Goal: Task Accomplishment & Management: Complete application form

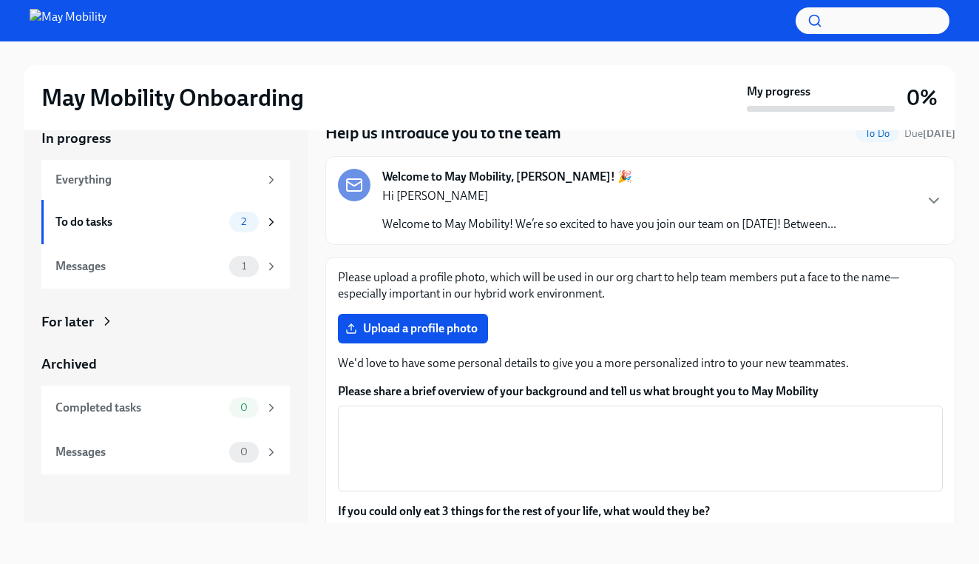
scroll to position [108, 0]
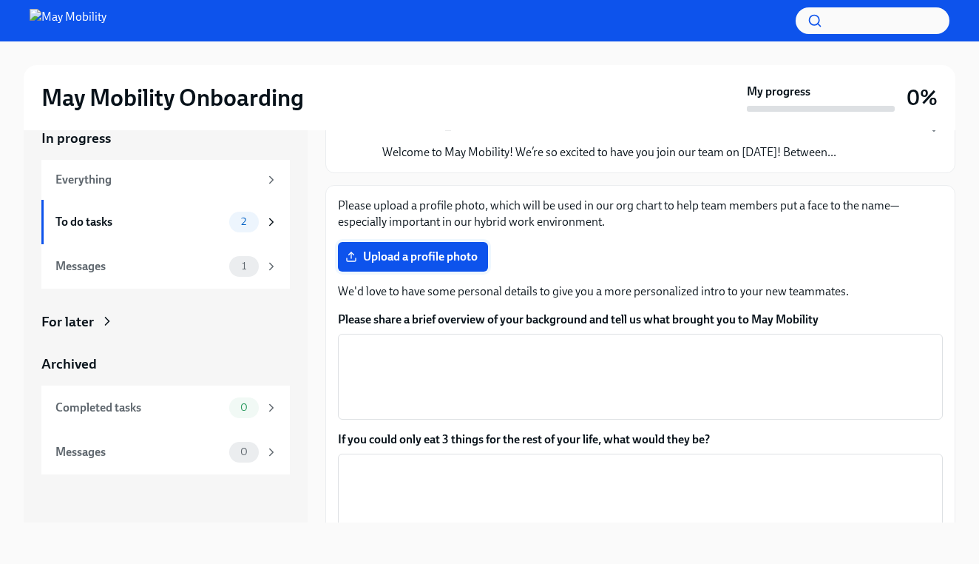
click at [395, 257] on span "Upload a profile photo" at bounding box center [412, 256] width 129 height 15
click at [0, 0] on input "Upload a profile photo" at bounding box center [0, 0] width 0 height 0
click at [417, 234] on div "Please upload a profile photo, which will be used in our org chart to help team…" at bounding box center [640, 448] width 605 height 503
click at [417, 248] on label "Upload a profile photo" at bounding box center [413, 257] width 150 height 30
click at [0, 0] on input "Upload a profile photo" at bounding box center [0, 0] width 0 height 0
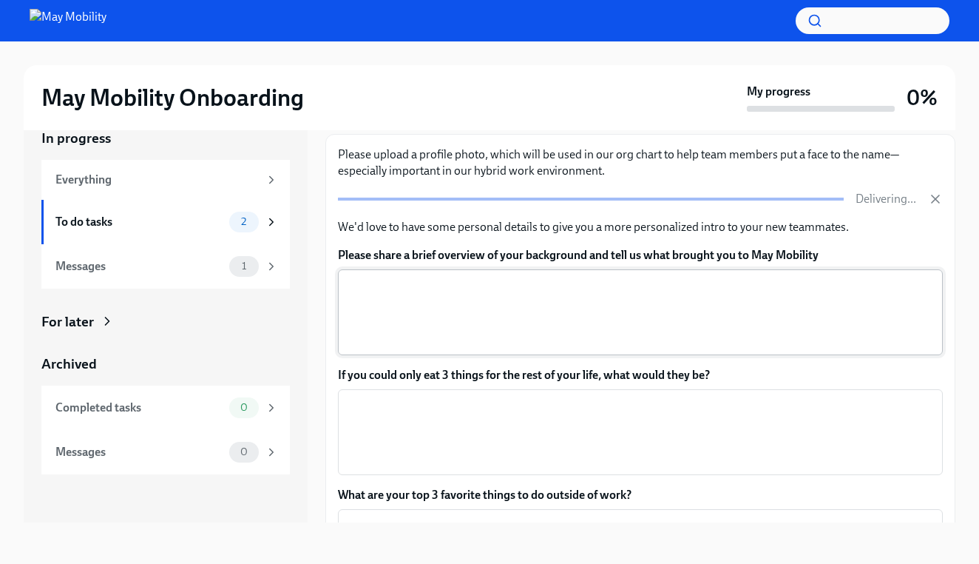
scroll to position [161, 0]
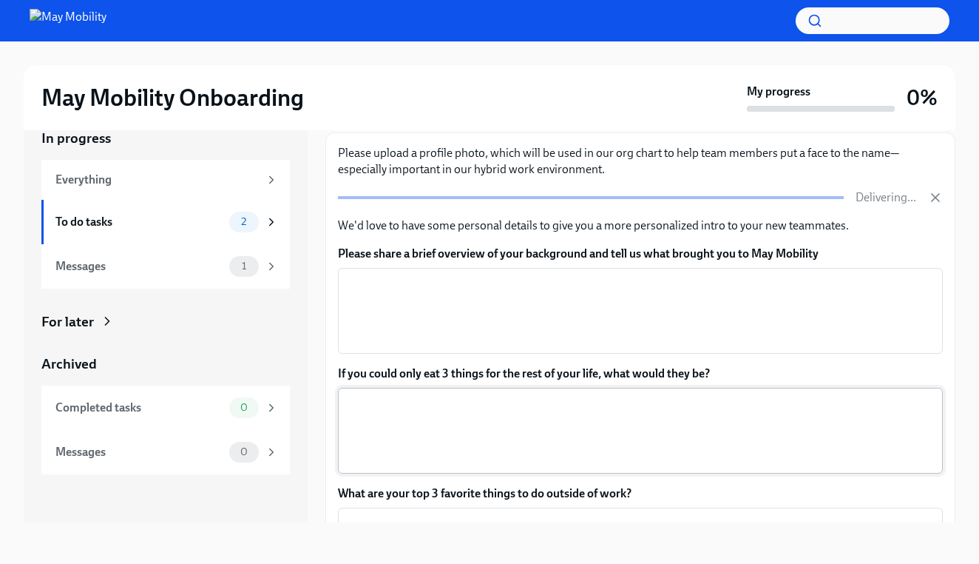
click at [496, 406] on textarea "If you could only eat 3 things for the rest of your life, what would they be?" at bounding box center [640, 430] width 587 height 71
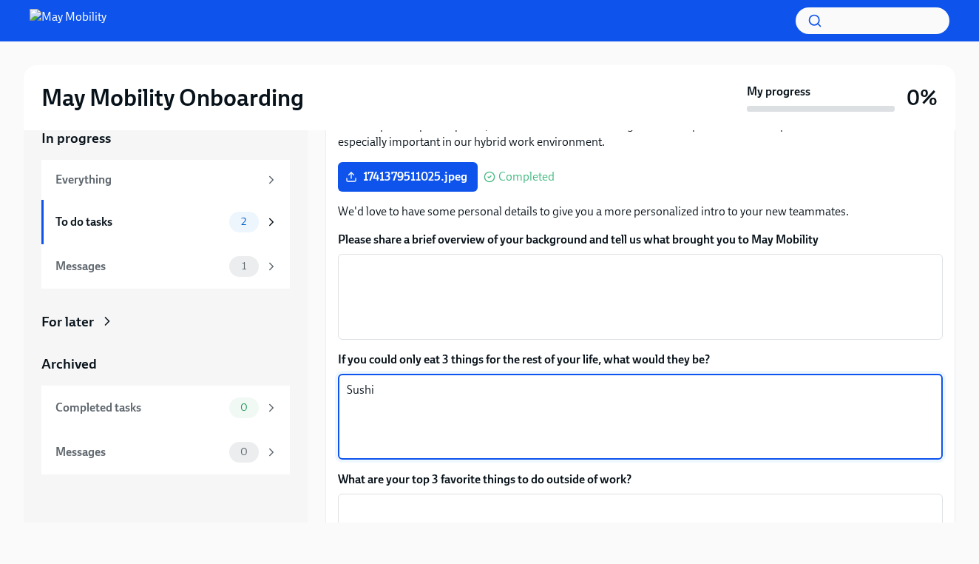
scroll to position [211, 0]
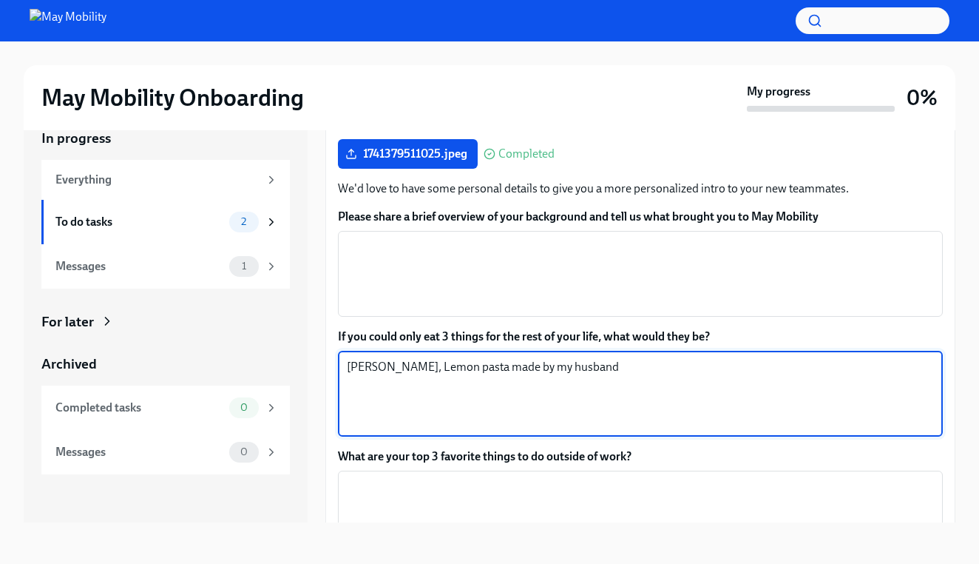
click at [379, 368] on textarea "[PERSON_NAME], Lemon pasta made by my husband" at bounding box center [640, 393] width 587 height 71
click at [380, 362] on textarea "Sushi, & lemon pasta made by my husband" at bounding box center [640, 393] width 587 height 71
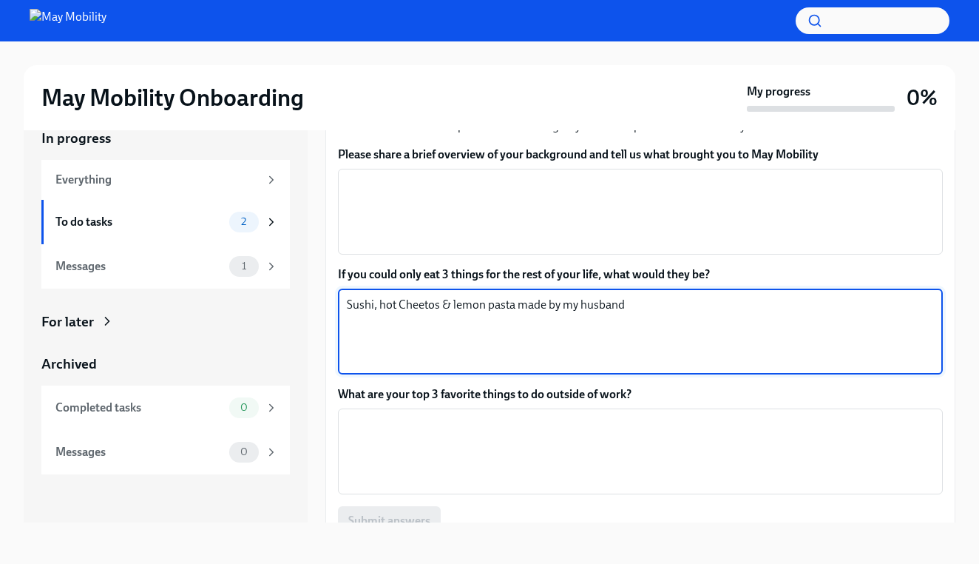
scroll to position [288, 0]
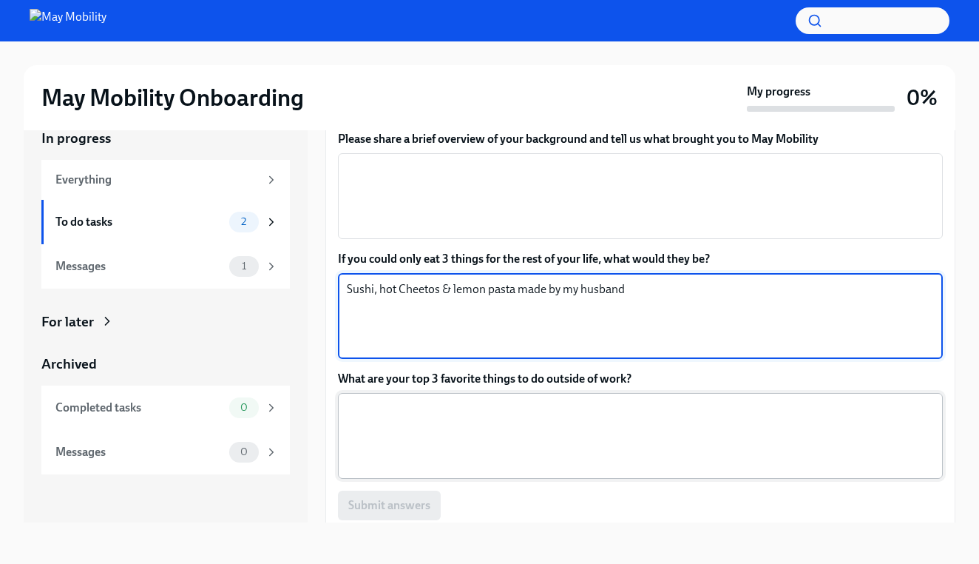
type textarea "Sushi, hot Cheetos & lemon pasta made by my husband"
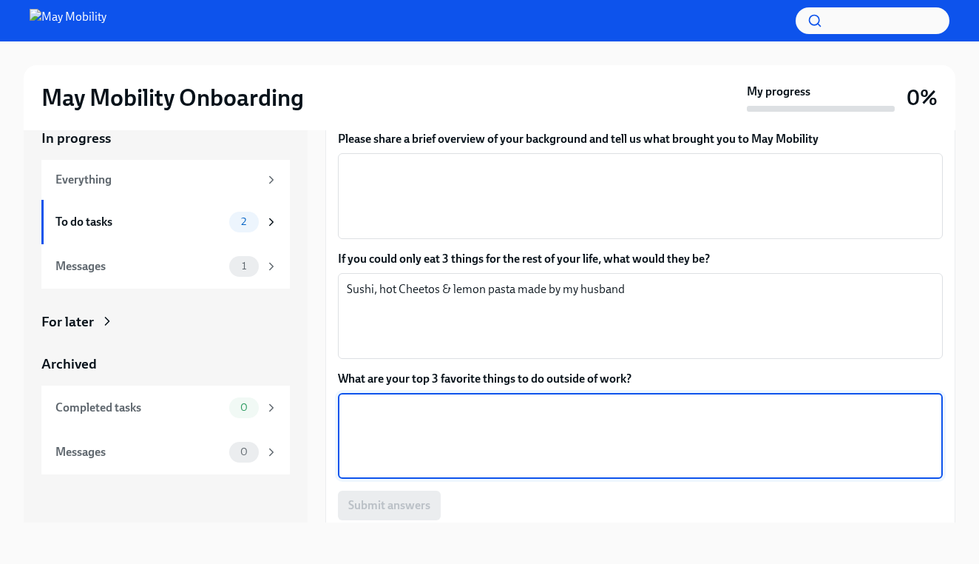
click at [443, 429] on textarea "What are your top 3 favorite things to do outside of work?" at bounding box center [640, 435] width 587 height 71
type textarea "s"
click at [529, 411] on textarea "Spending all the time I can with my bbygirl!" at bounding box center [640, 435] width 587 height 71
click at [571, 412] on textarea "Spending all the time I can with my babygirl!" at bounding box center [640, 435] width 587 height 71
click at [549, 408] on textarea "Spending all the time I can with my babygirl!" at bounding box center [640, 435] width 587 height 71
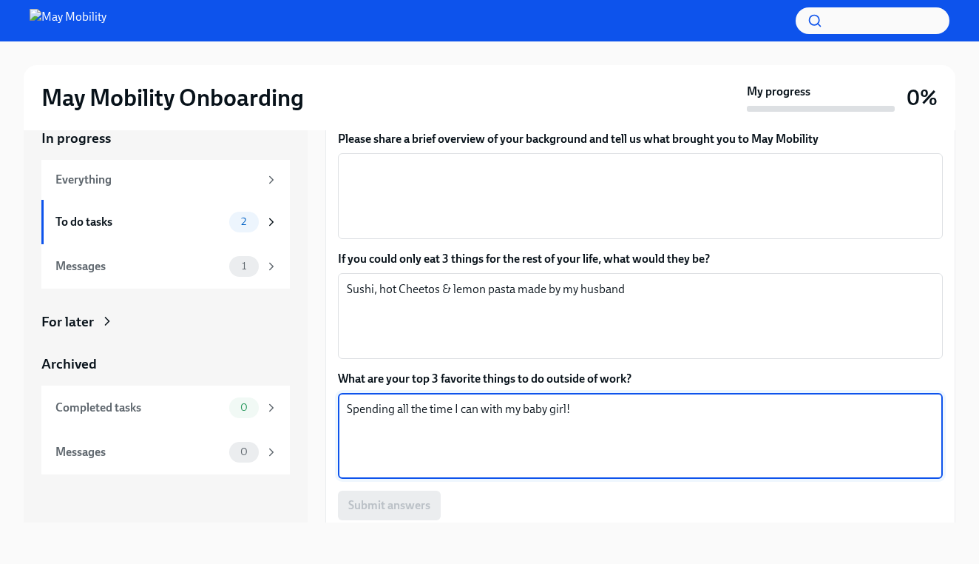
click at [607, 409] on textarea "Spending all the time I can with my baby girl!" at bounding box center [640, 435] width 587 height 71
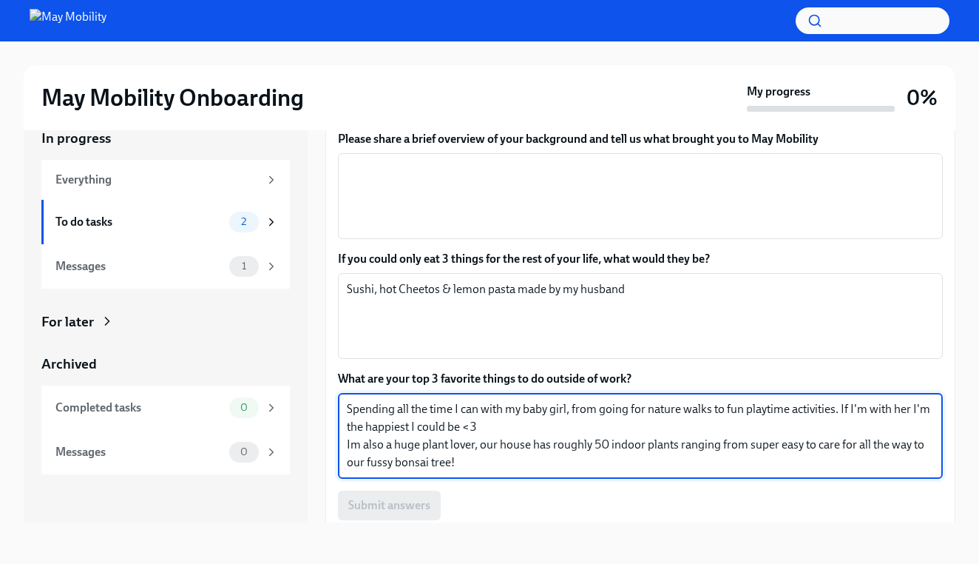
click at [854, 443] on textarea "Spending all the time I can with my baby girl, from going for nature walks to f…" at bounding box center [640, 435] width 587 height 71
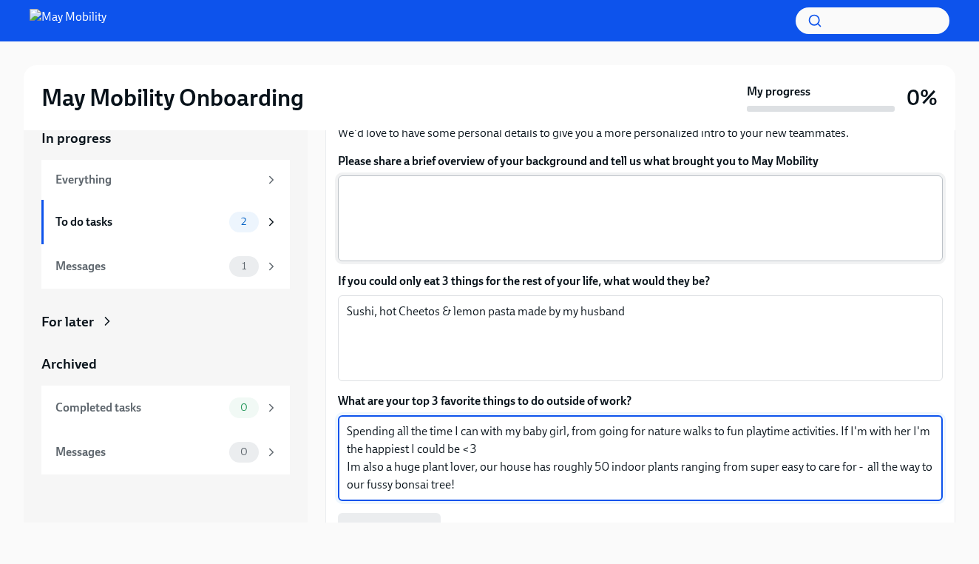
scroll to position [271, 0]
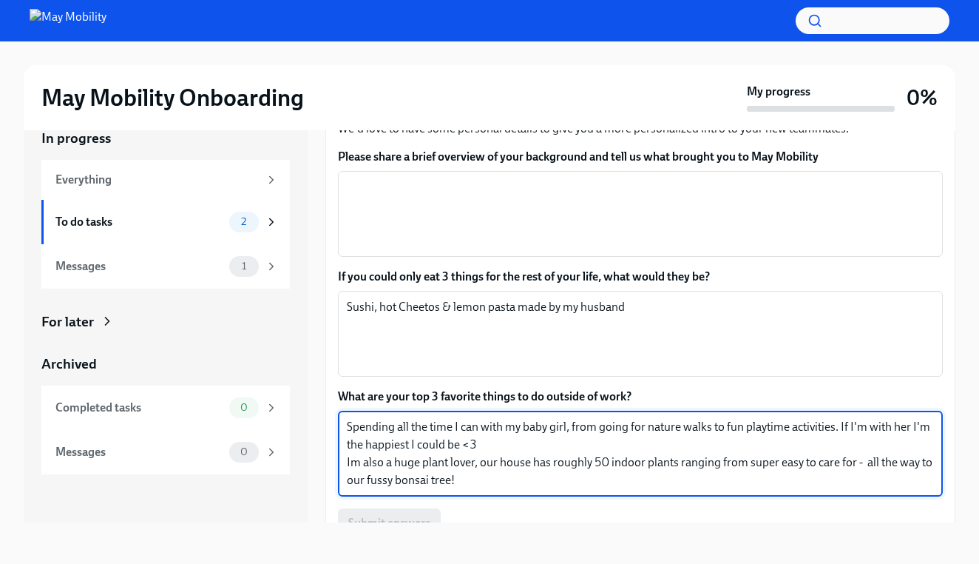
click at [479, 474] on textarea "Spending all the time I can with my baby girl, from going for nature walks to f…" at bounding box center [640, 453] width 587 height 71
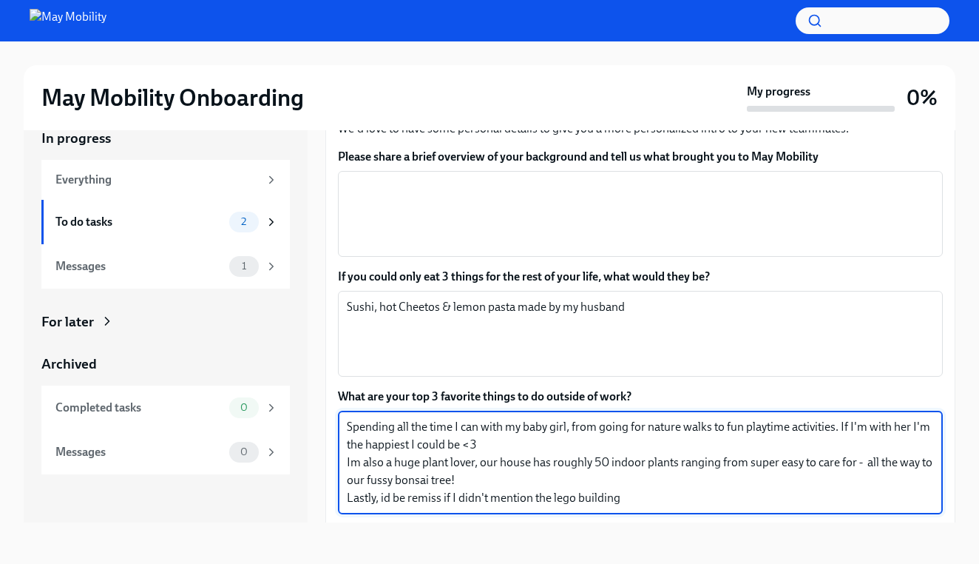
click at [556, 496] on textarea "Spending all the time I can with my baby girl, from going for nature walks to f…" at bounding box center [640, 462] width 587 height 89
click at [646, 498] on textarea "Spending all the time I can with my baby girl, from going for nature walks to f…" at bounding box center [640, 462] width 587 height 89
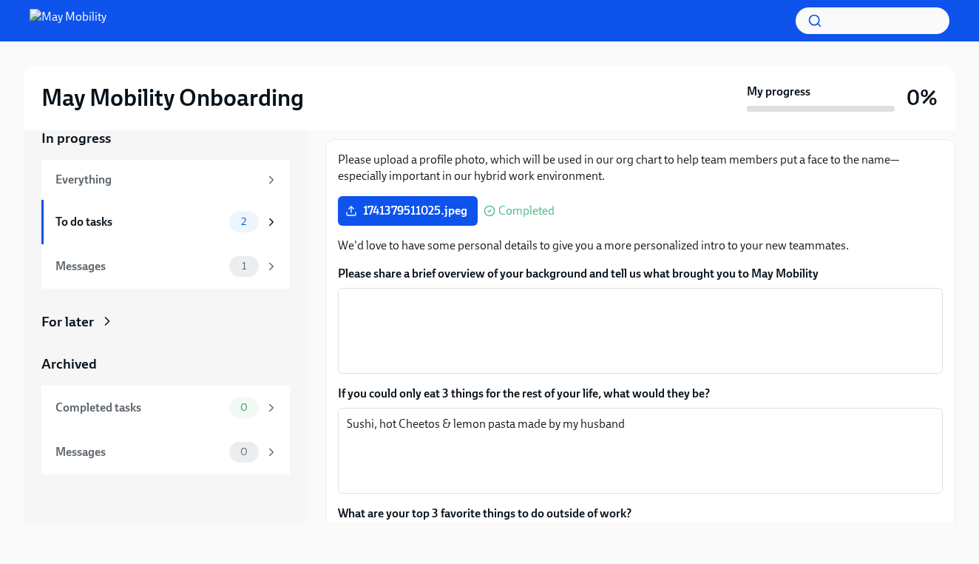
scroll to position [149, 0]
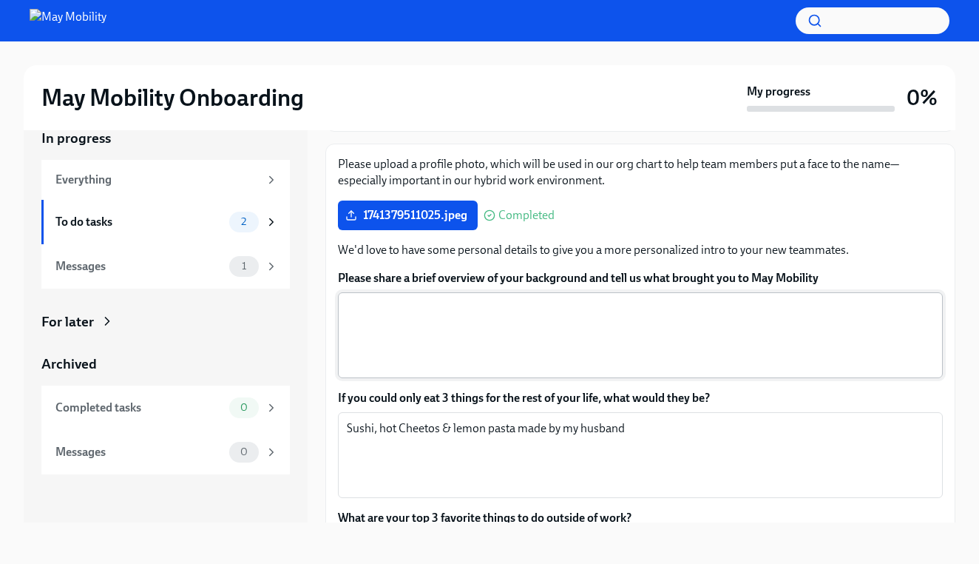
type textarea "Spending all the time I can with my baby girl, from going for nature walks to f…"
click at [505, 337] on textarea "Please share a brief overview of your background and tell us what brought you t…" at bounding box center [640, 335] width 587 height 71
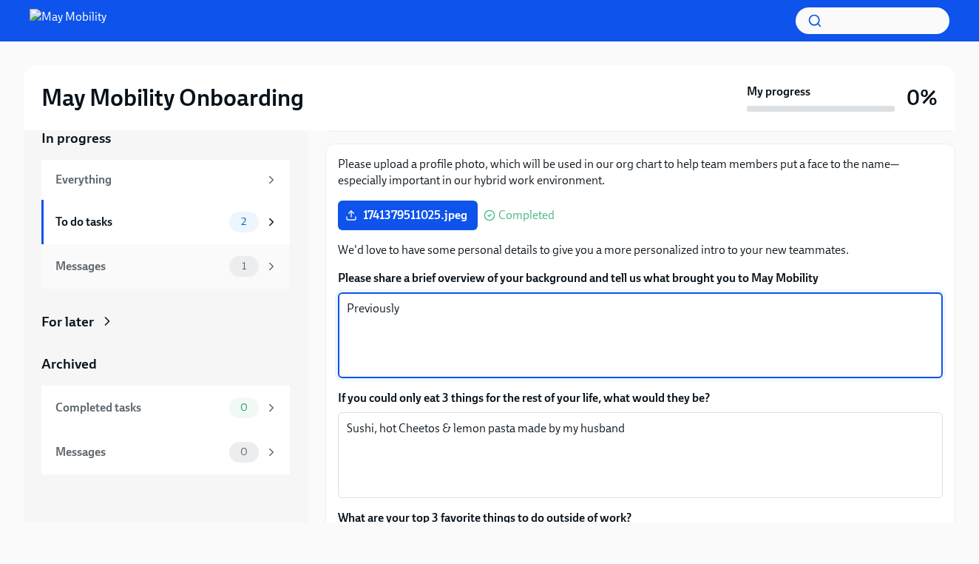
type textarea "Previously"
click at [126, 266] on div "Messages" at bounding box center [139, 266] width 168 height 16
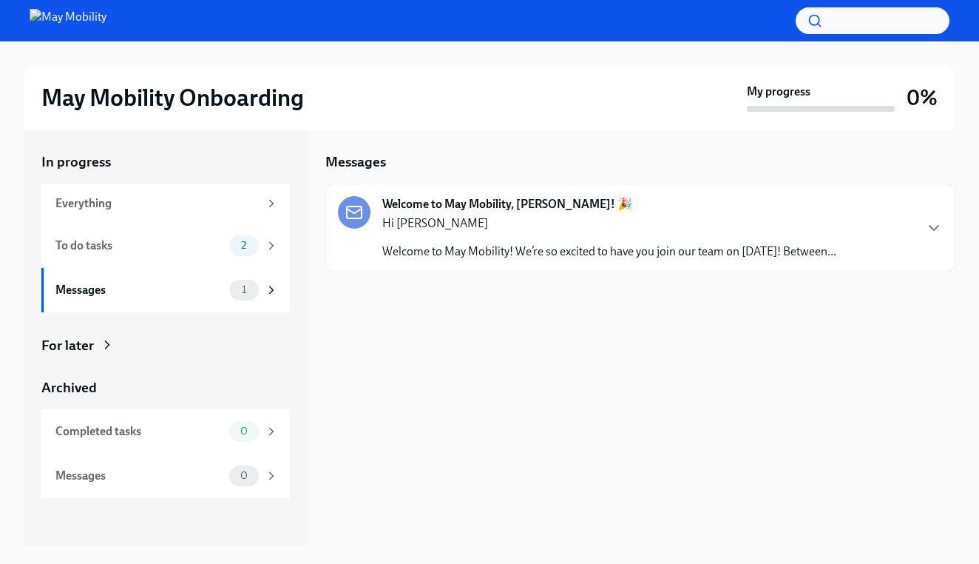
scroll to position [1, 0]
click at [462, 237] on div "Hi [PERSON_NAME] Welcome to May Mobility! We’re so excited to have you join our…" at bounding box center [609, 237] width 454 height 44
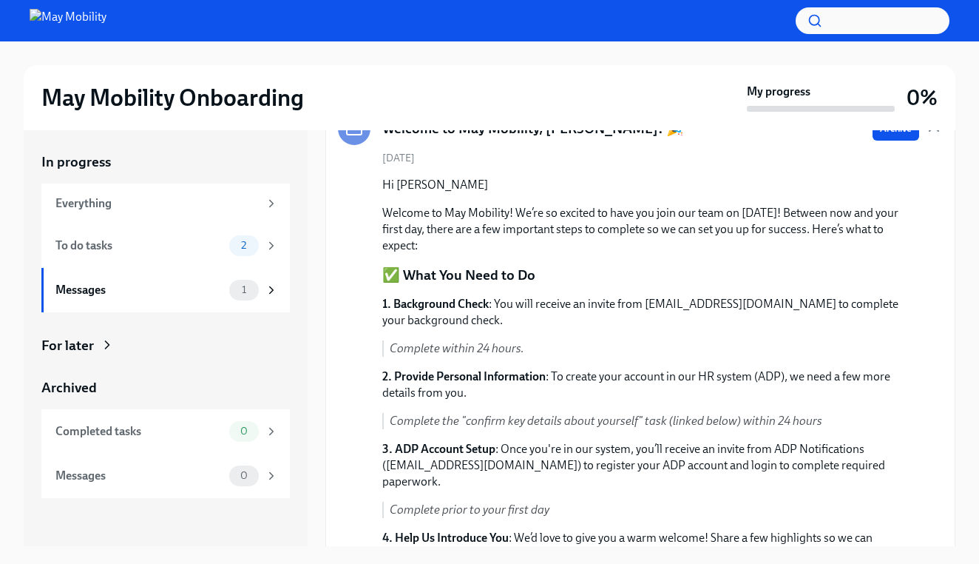
scroll to position [82, 0]
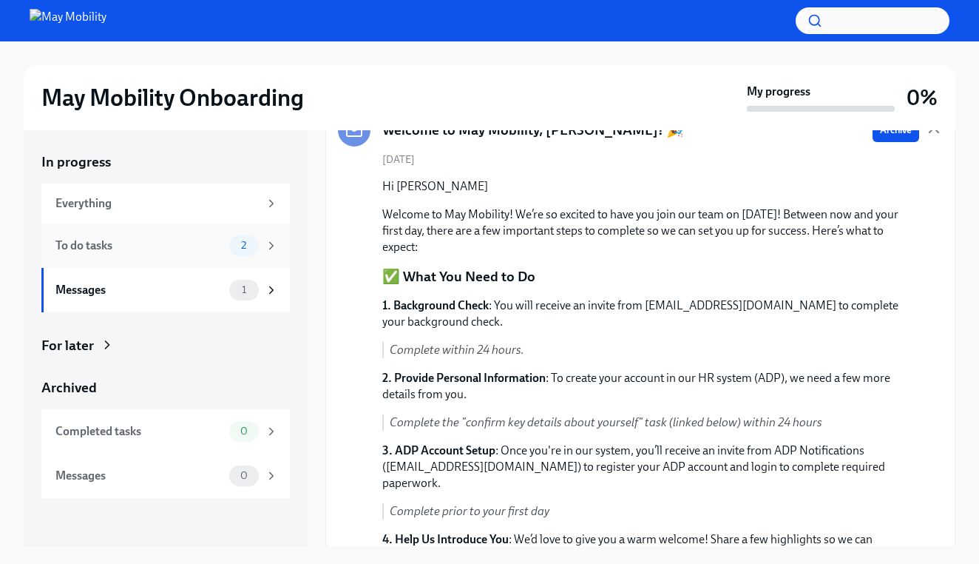
click at [159, 226] on div "To do tasks 2" at bounding box center [165, 245] width 249 height 44
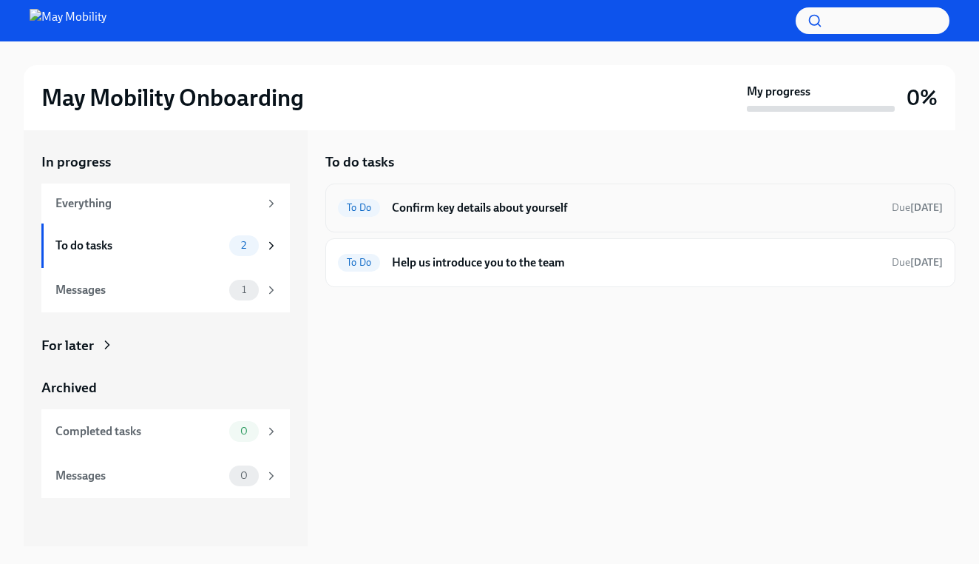
click at [491, 210] on h6 "Confirm key details about yourself" at bounding box center [636, 208] width 488 height 16
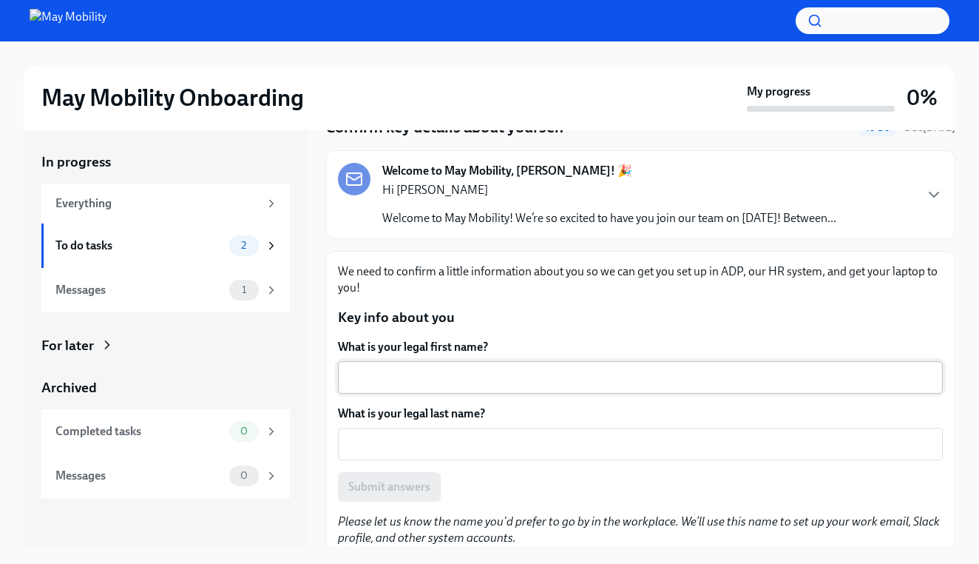
scroll to position [67, 0]
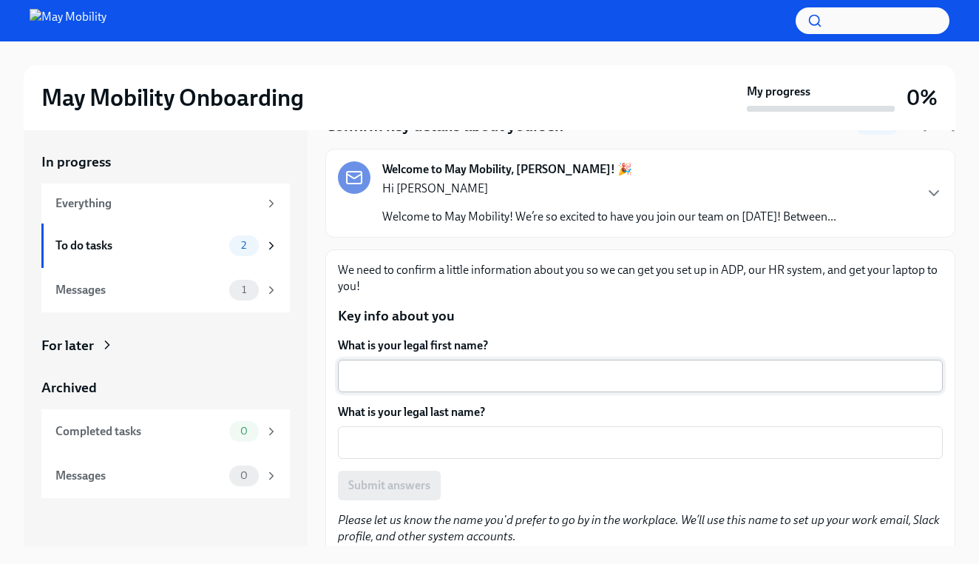
click at [475, 377] on textarea "What is your legal first name?" at bounding box center [640, 376] width 587 height 18
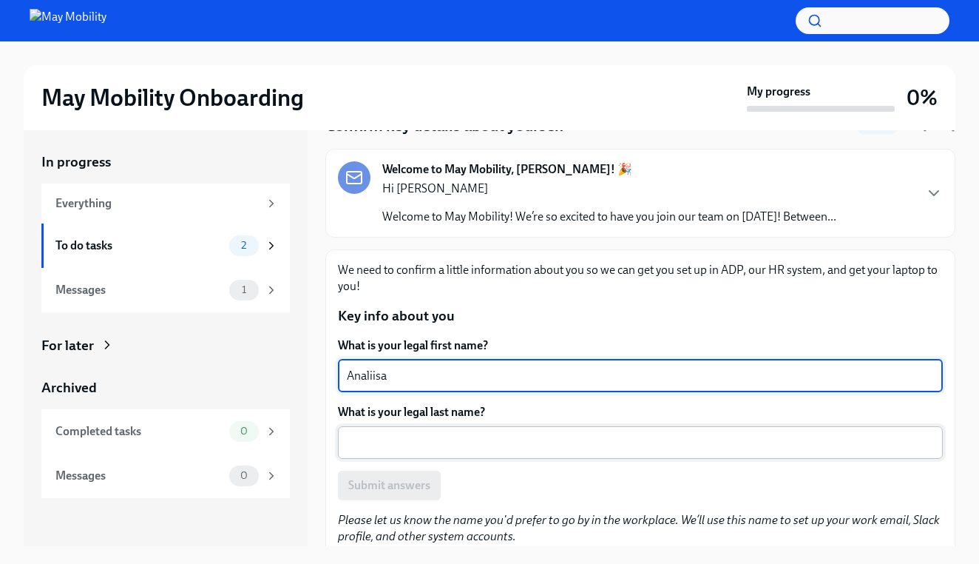
type textarea "Analiisa"
click at [482, 443] on textarea "What is your legal last name?" at bounding box center [640, 442] width 587 height 18
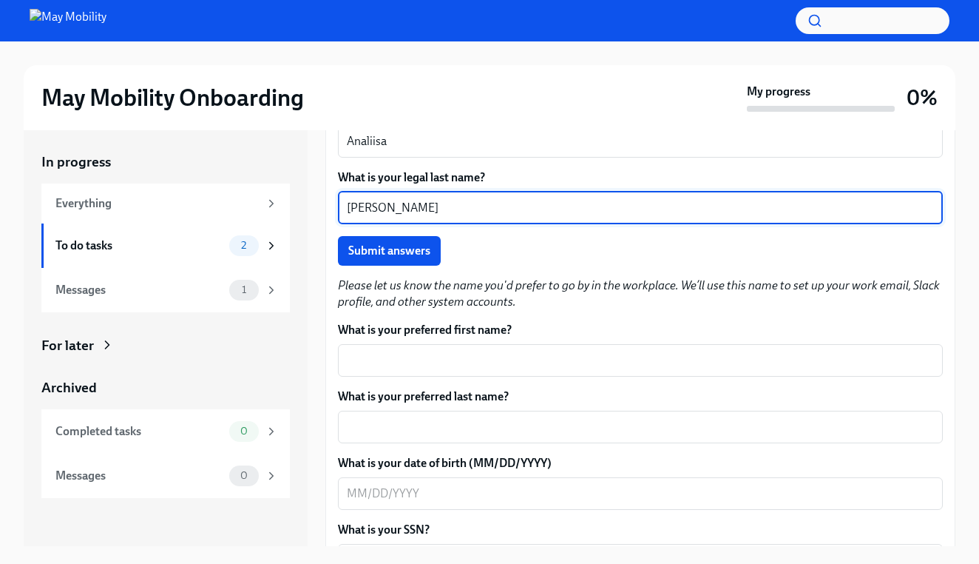
scroll to position [303, 0]
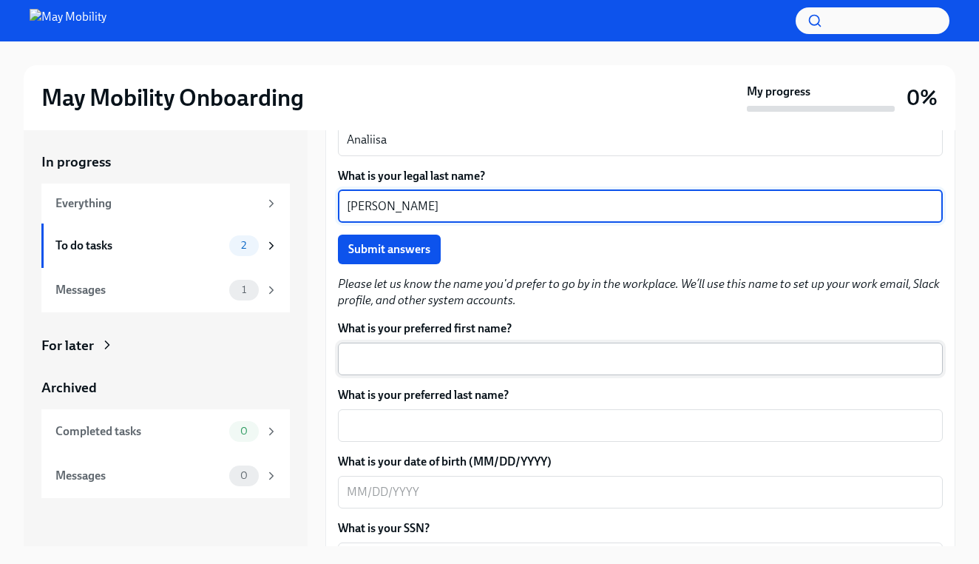
type textarea "[PERSON_NAME]"
click at [393, 357] on textarea "What is your preferred first name?" at bounding box center [640, 359] width 587 height 18
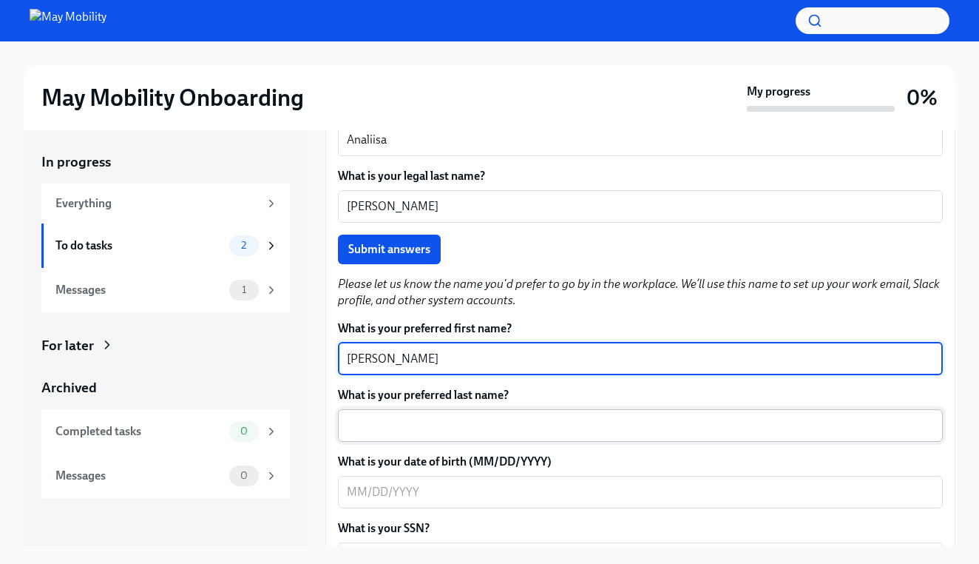
type textarea "[PERSON_NAME]"
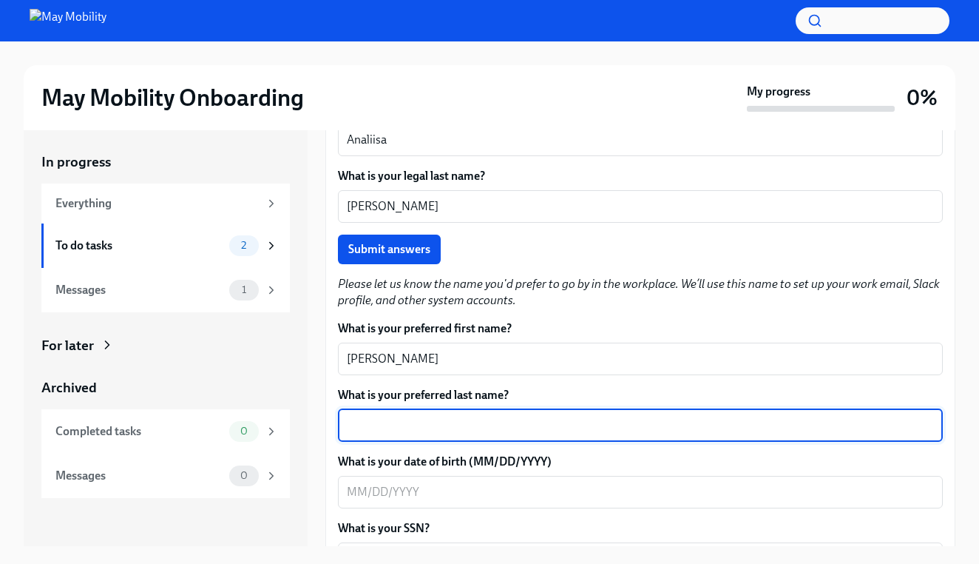
click at [425, 422] on textarea "What is your preferred last name?" at bounding box center [640, 425] width 587 height 18
type textarea "R"
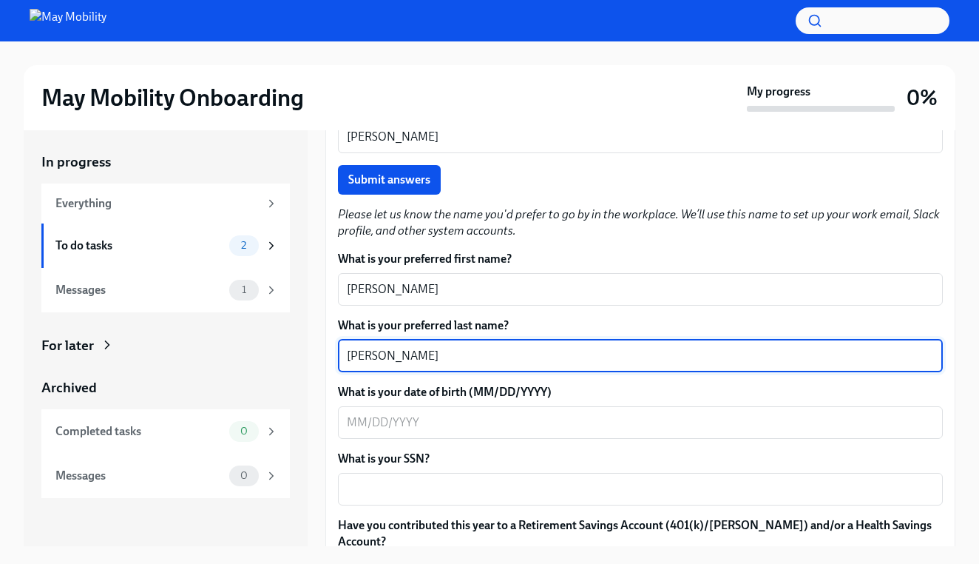
scroll to position [374, 0]
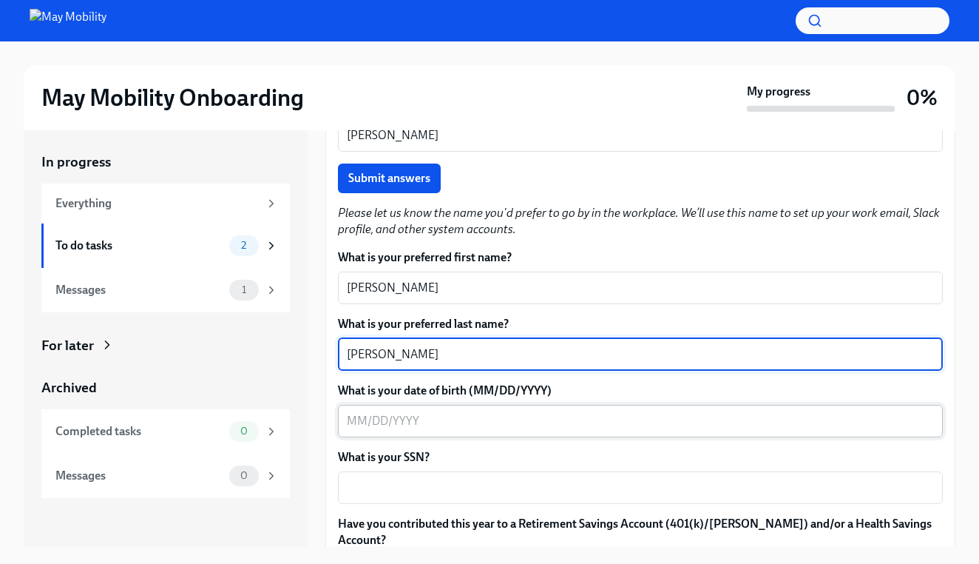
type textarea "[PERSON_NAME]"
click at [474, 422] on textarea "What is your date of birth (MM/DD/YYYY)" at bounding box center [640, 421] width 587 height 18
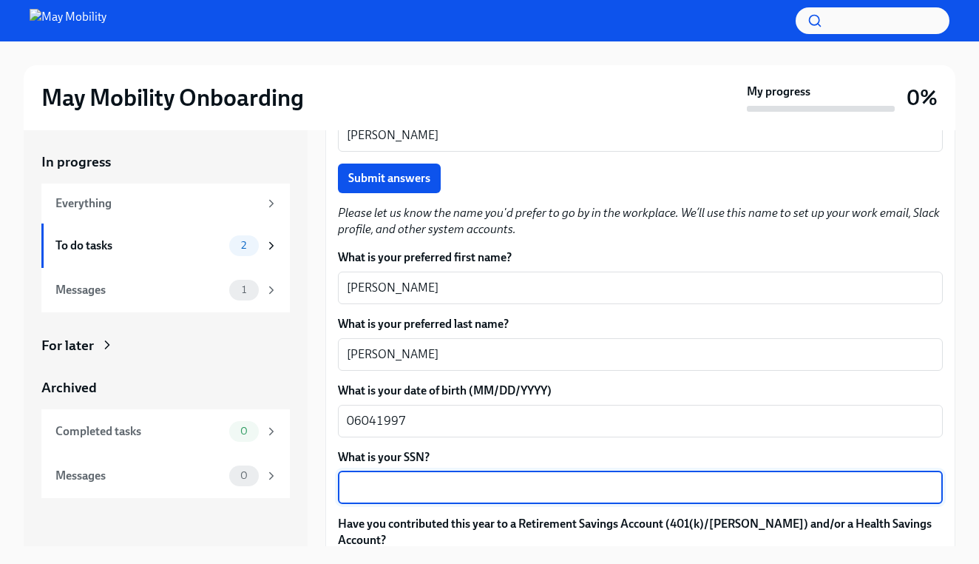
click at [524, 481] on textarea "What is your SSN?" at bounding box center [640, 488] width 587 height 18
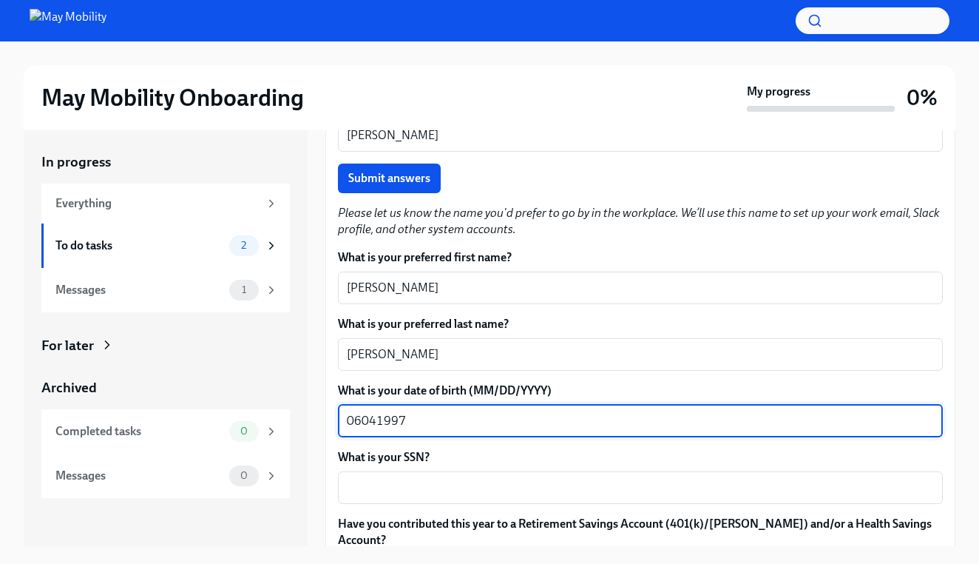
click at [365, 416] on textarea "06041997" at bounding box center [640, 421] width 587 height 18
click at [378, 416] on textarea "06/041997" at bounding box center [640, 421] width 587 height 18
type textarea "[DATE]"
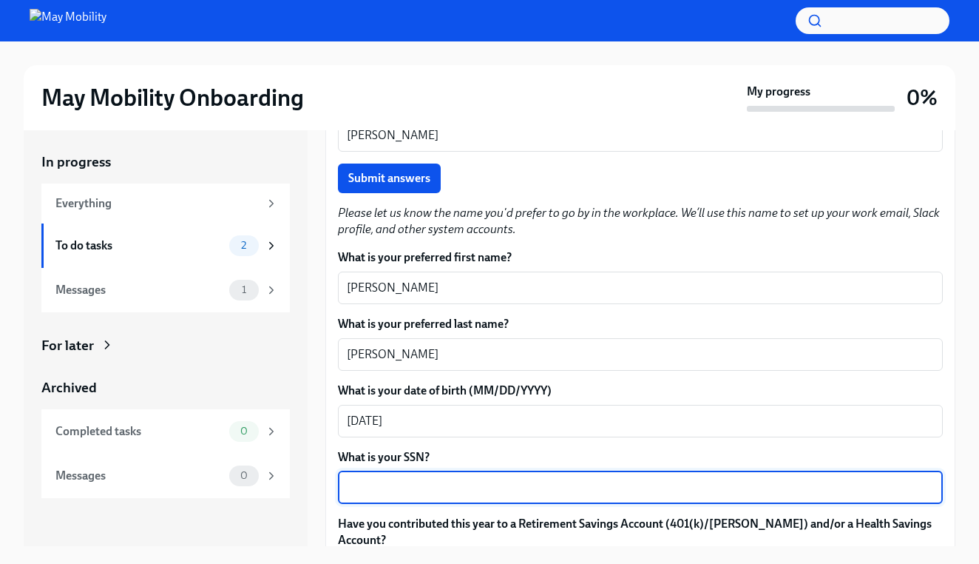
click at [380, 484] on textarea "What is your SSN?" at bounding box center [640, 488] width 587 height 18
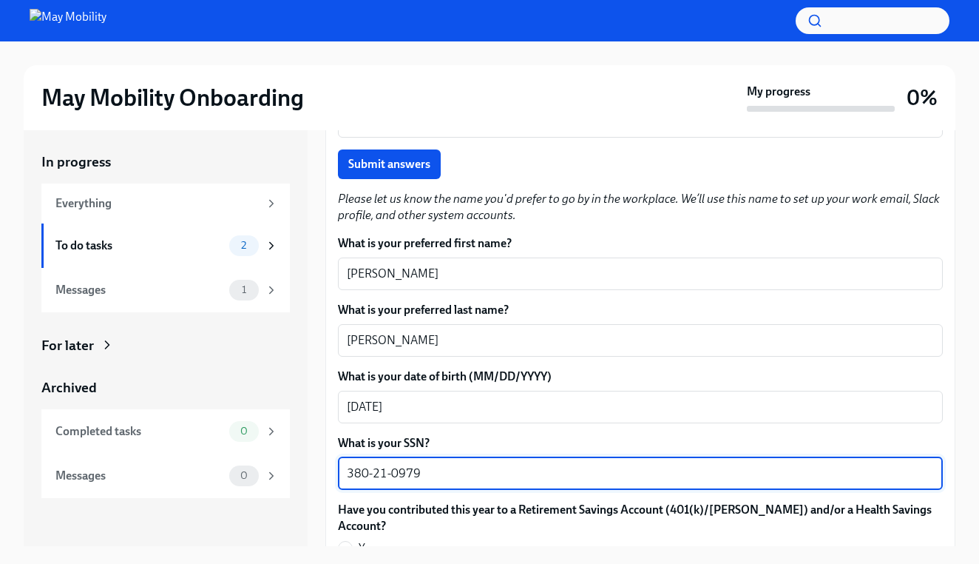
scroll to position [395, 0]
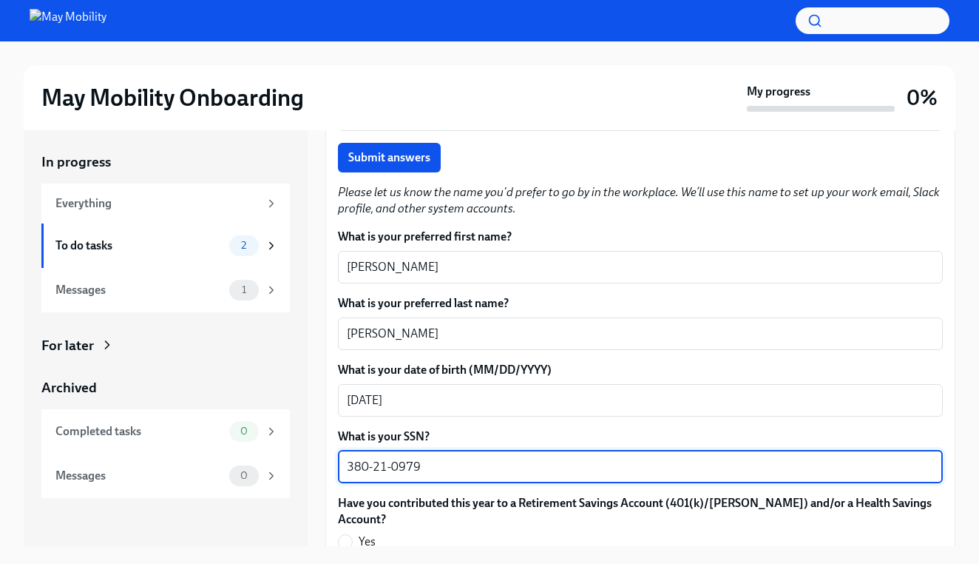
click at [393, 465] on textarea "380-21-0979" at bounding box center [640, 467] width 587 height 18
click at [374, 464] on textarea "380-210979" at bounding box center [640, 467] width 587 height 18
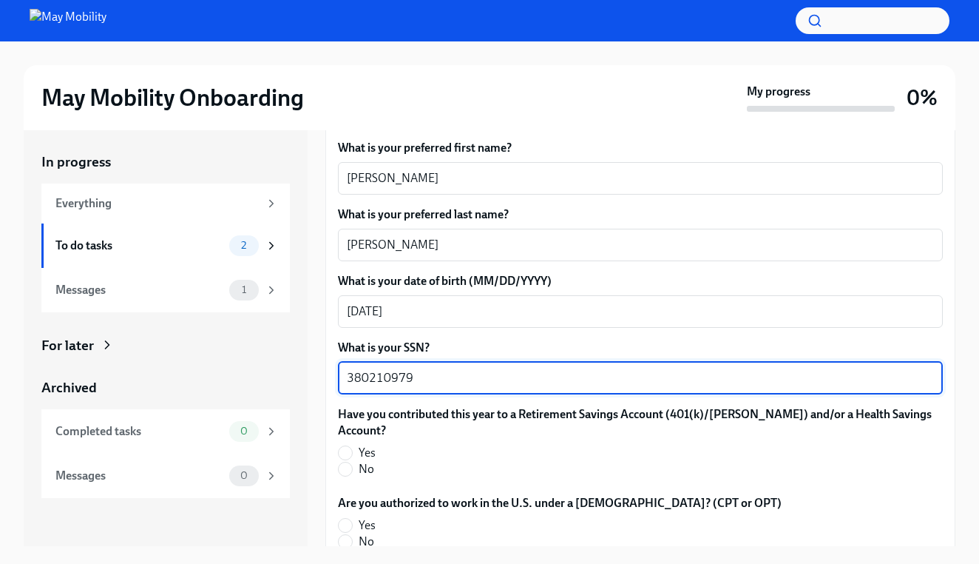
scroll to position [500, 0]
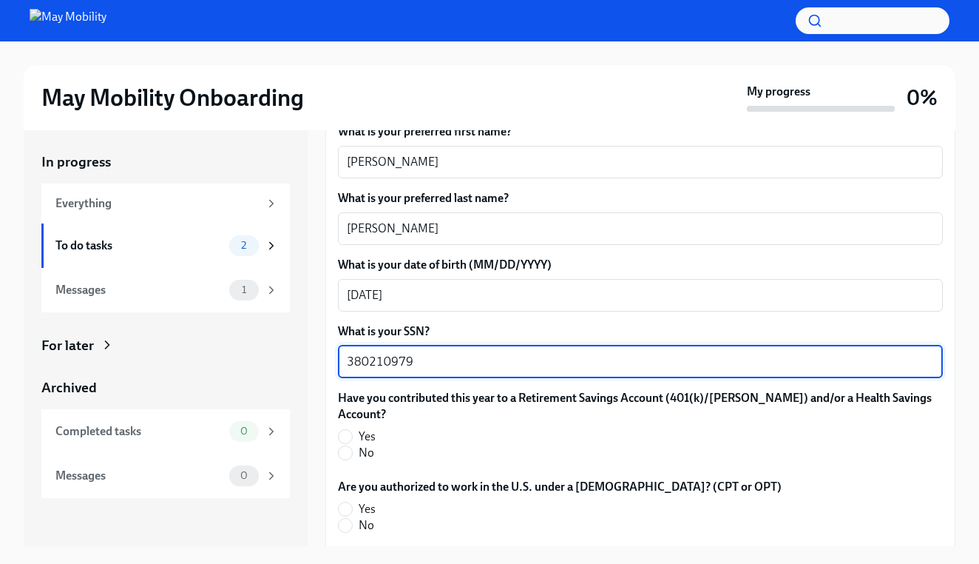
type textarea "380210979"
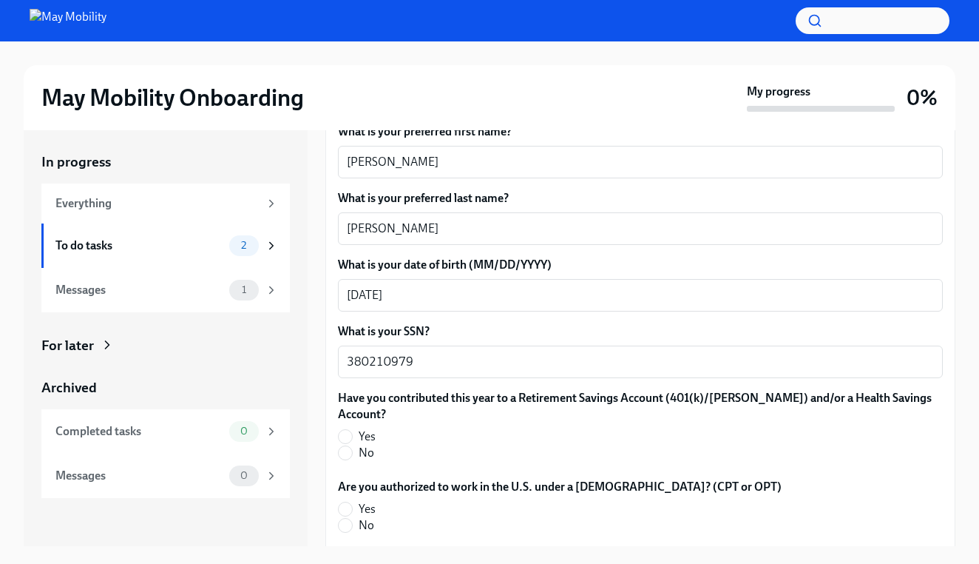
click at [367, 428] on span "Yes" at bounding box center [367, 436] width 17 height 16
click at [352, 430] on input "Yes" at bounding box center [345, 436] width 13 height 13
radio input "true"
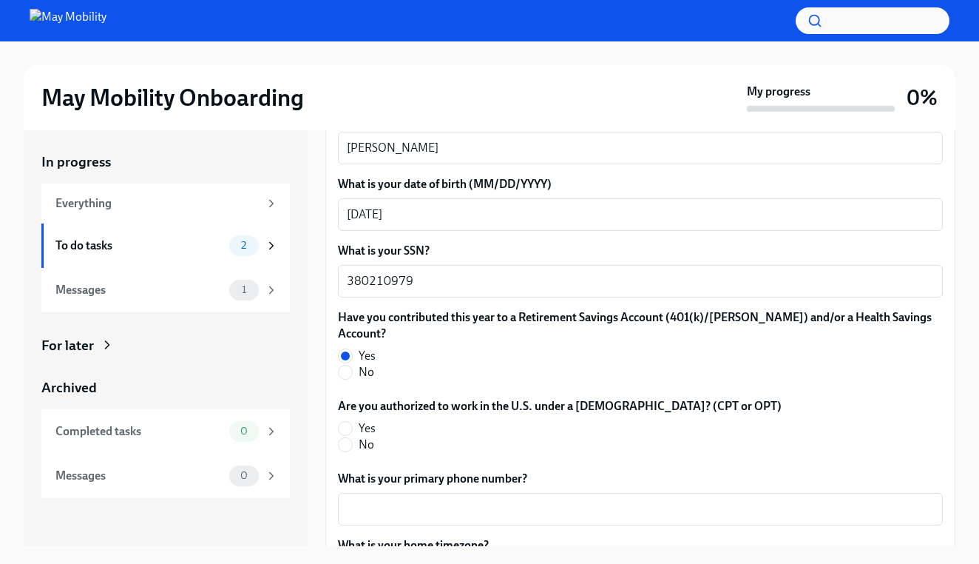
scroll to position [588, 0]
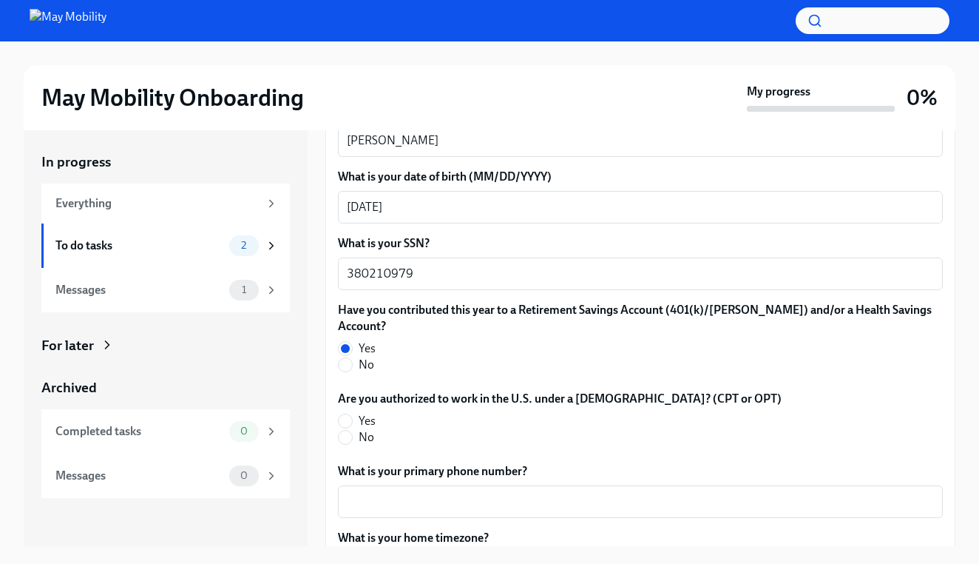
click at [364, 429] on span "No" at bounding box center [367, 437] width 16 height 16
click at [352, 430] on input "No" at bounding box center [345, 436] width 13 height 13
radio input "true"
click at [381, 493] on textarea "What is your primary phone number?" at bounding box center [640, 502] width 587 height 18
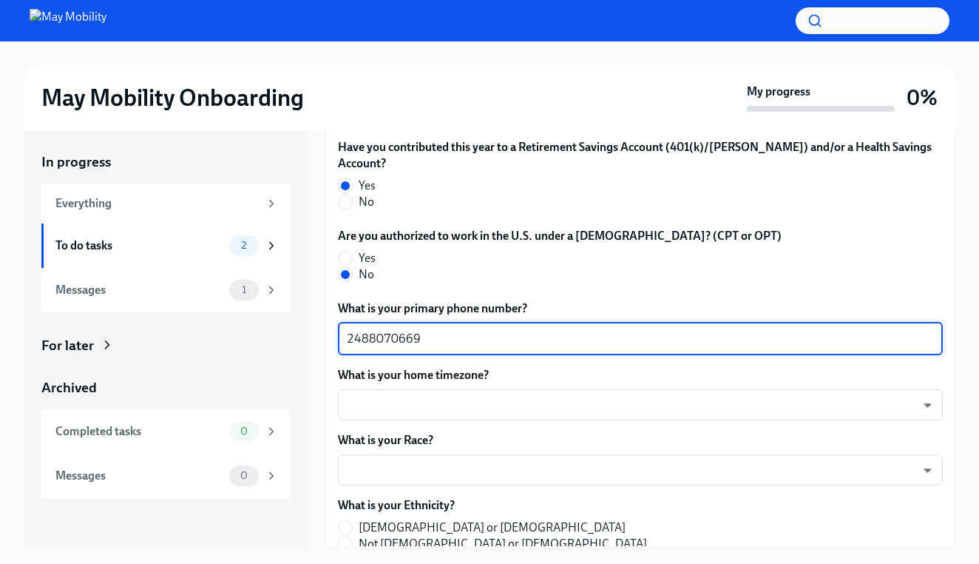
scroll to position [768, 0]
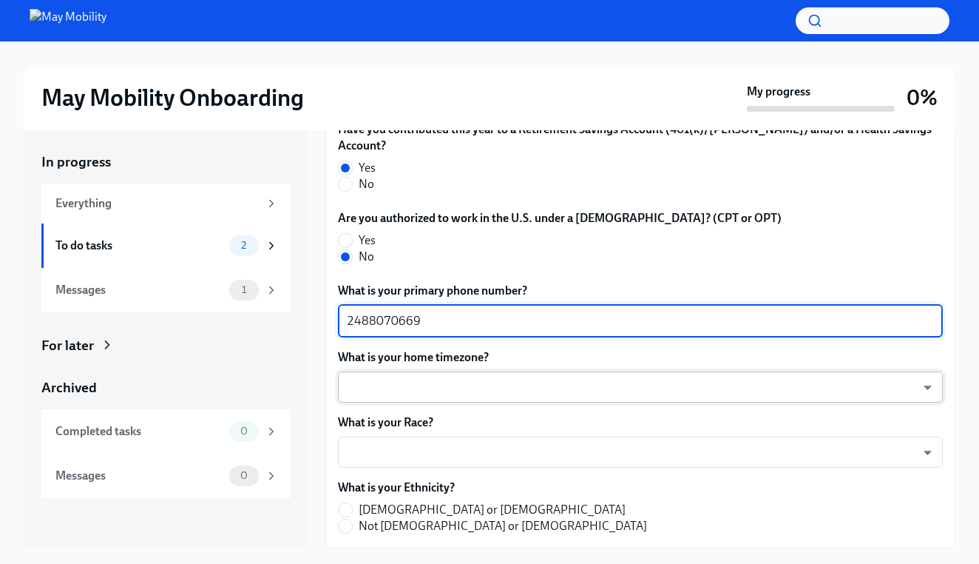
type textarea "2488070669"
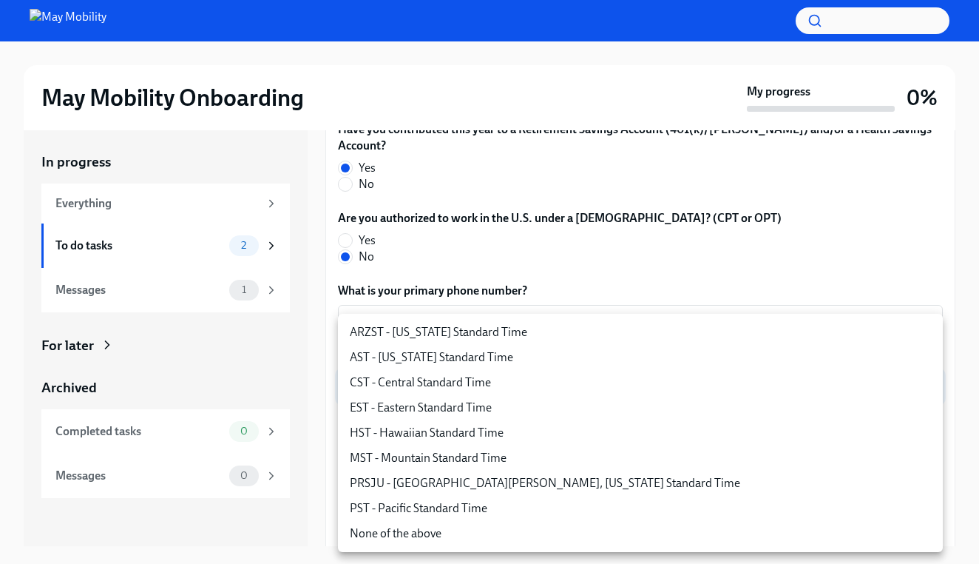
click at [370, 366] on body "May Mobility Onboarding My progress 0% In progress Everything To do tasks 2 Mes…" at bounding box center [489, 293] width 979 height 589
click at [379, 409] on li "EST - Eastern Standard Time" at bounding box center [640, 407] width 605 height 25
type input "6ZodGxRMV"
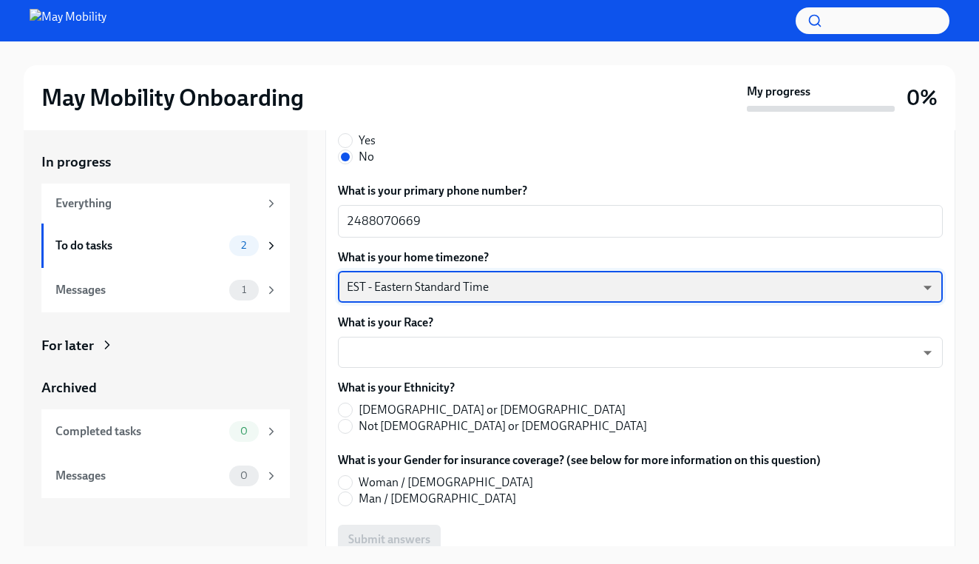
scroll to position [868, 0]
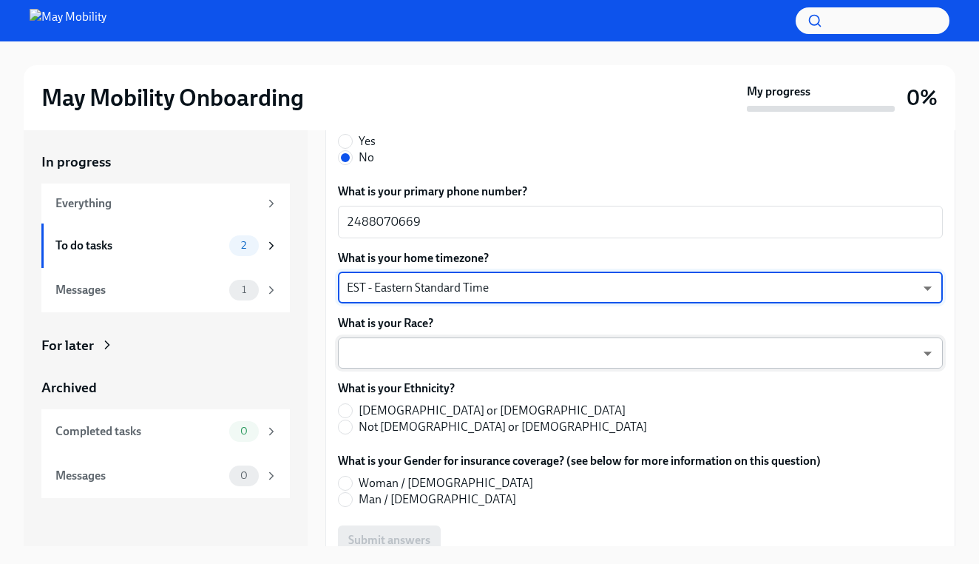
click at [387, 320] on body "May Mobility Onboarding My progress 0% In progress Everything To do tasks 2 Mes…" at bounding box center [489, 293] width 979 height 589
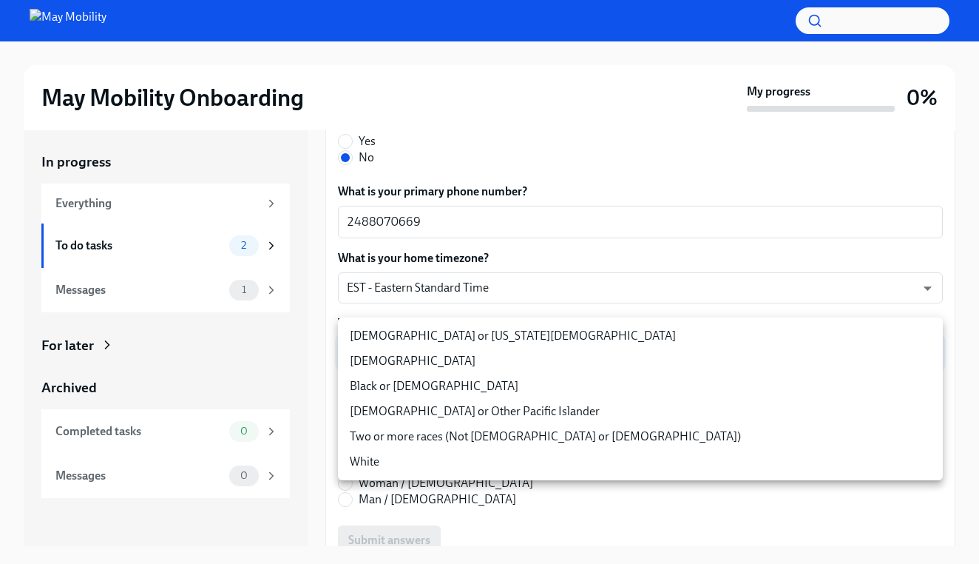
click at [389, 458] on li "White" at bounding box center [640, 461] width 605 height 25
type input "IYBk0teHD"
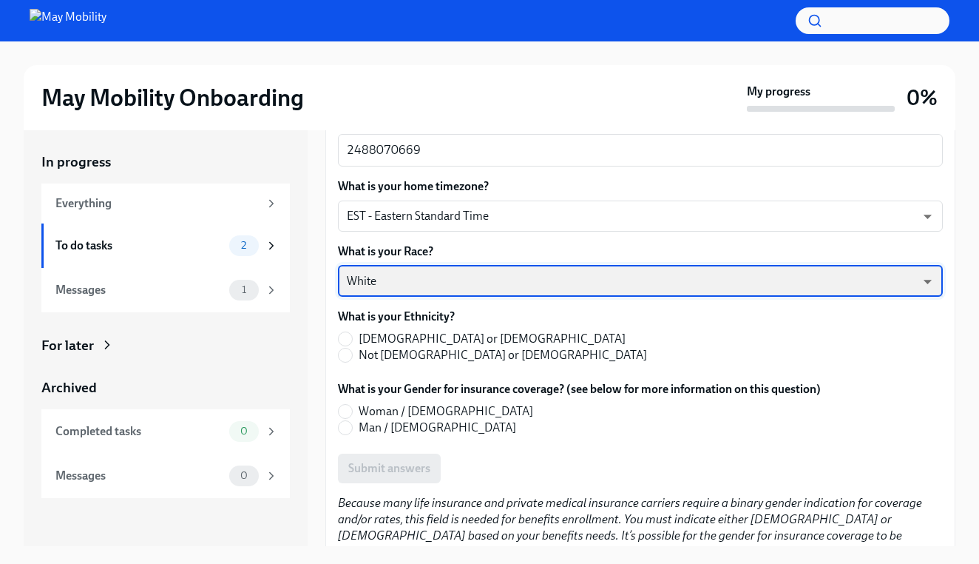
scroll to position [951, 0]
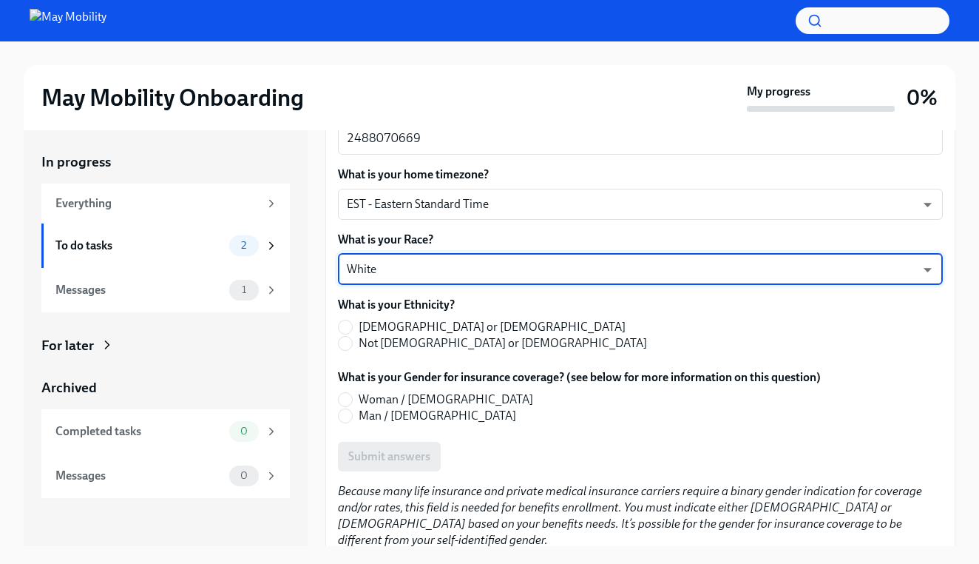
click at [371, 335] on span "Not [DEMOGRAPHIC_DATA] or [DEMOGRAPHIC_DATA]" at bounding box center [503, 343] width 288 height 16
click at [352, 337] on input "Not [DEMOGRAPHIC_DATA] or [DEMOGRAPHIC_DATA]" at bounding box center [345, 343] width 13 height 13
radio input "true"
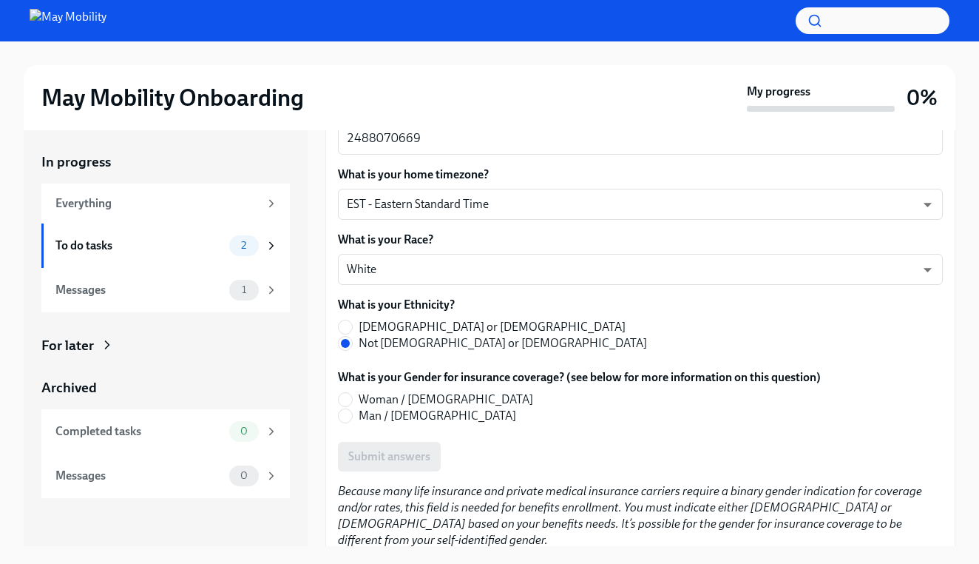
click at [376, 391] on span "Woman / [DEMOGRAPHIC_DATA]" at bounding box center [446, 399] width 175 height 16
click at [352, 393] on input "Woman / [DEMOGRAPHIC_DATA]" at bounding box center [345, 399] width 13 height 13
radio input "true"
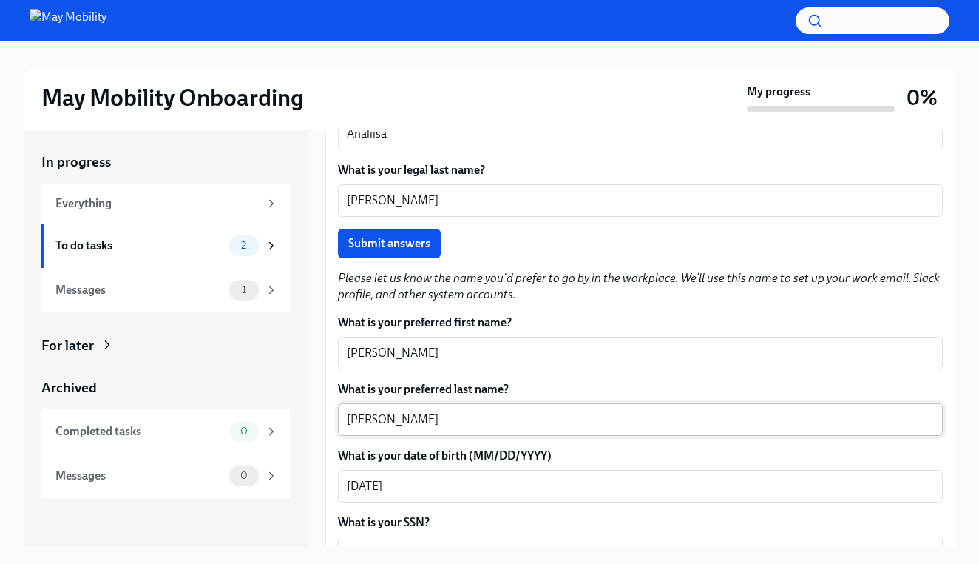
scroll to position [304, 0]
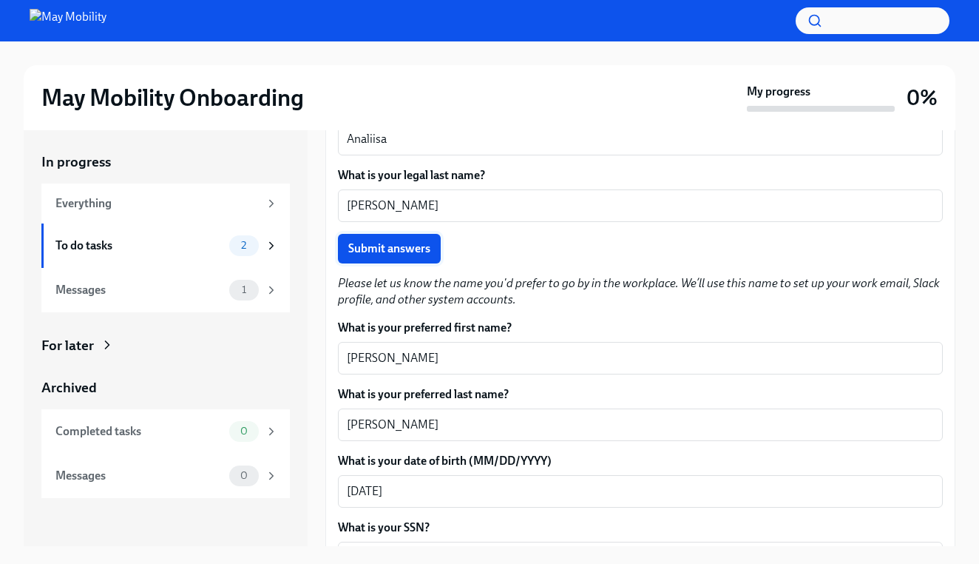
click at [392, 250] on span "Submit answers" at bounding box center [389, 248] width 82 height 15
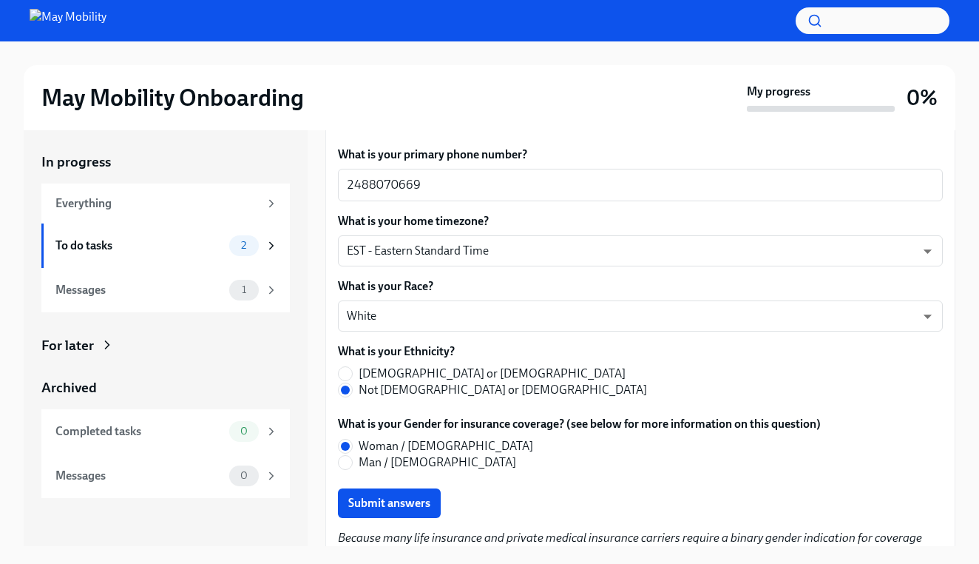
scroll to position [904, 0]
click at [389, 496] on span "Submit answers" at bounding box center [389, 503] width 82 height 15
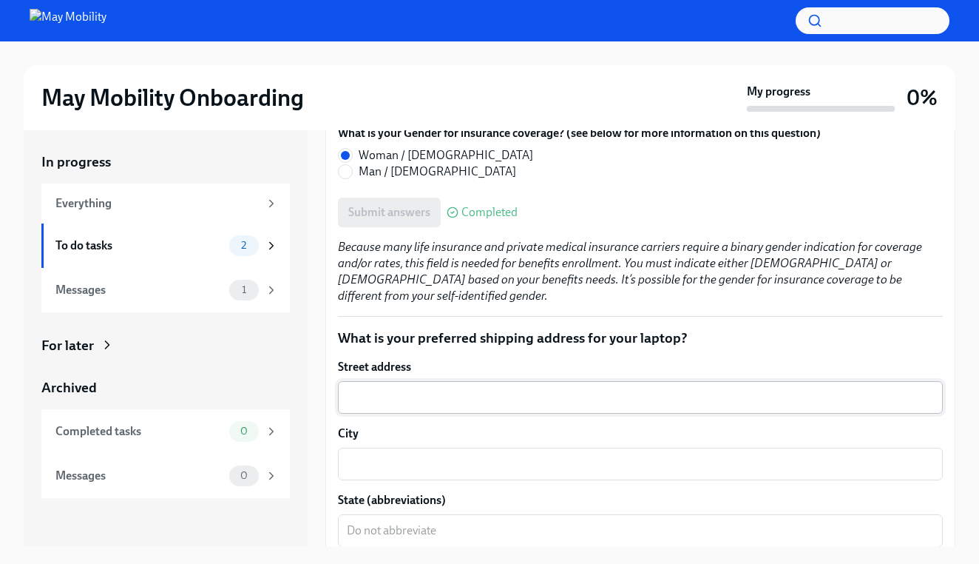
scroll to position [1212, 0]
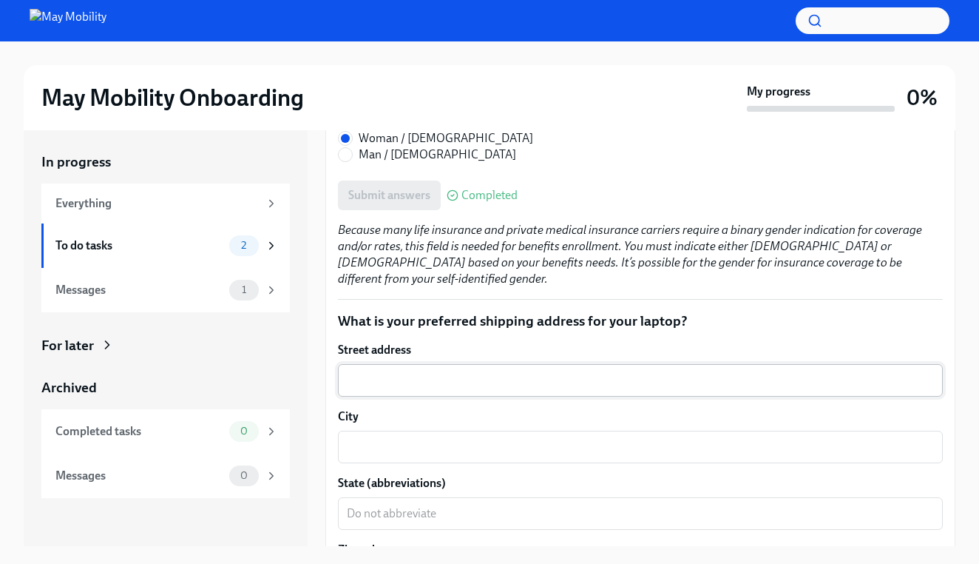
click at [444, 371] on textarea "Street address" at bounding box center [640, 380] width 587 height 18
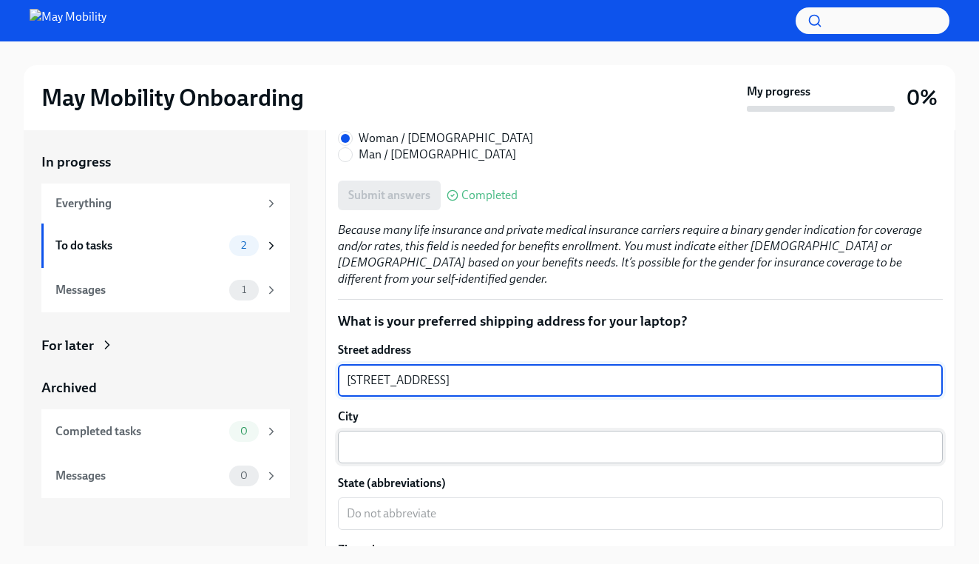
type textarea "[STREET_ADDRESS]"
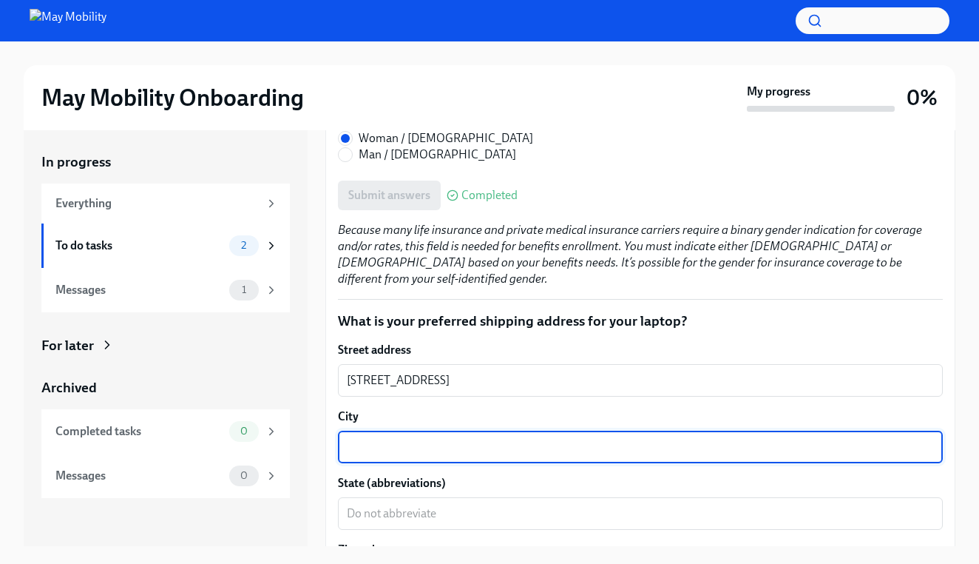
click at [448, 438] on textarea "City" at bounding box center [640, 447] width 587 height 18
type textarea "Dexter"
click at [447, 504] on textarea "State (abbreviations)" at bounding box center [640, 513] width 587 height 18
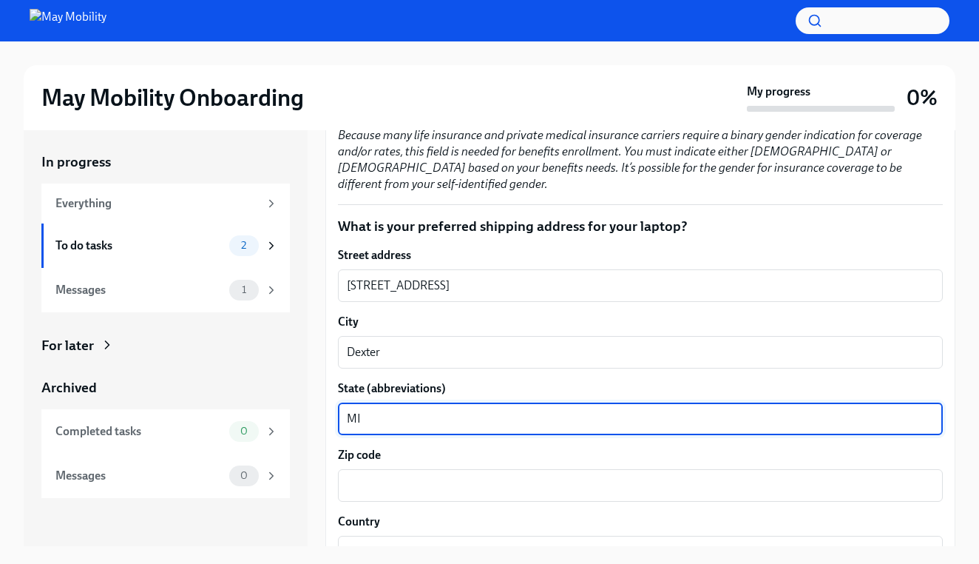
scroll to position [1308, 0]
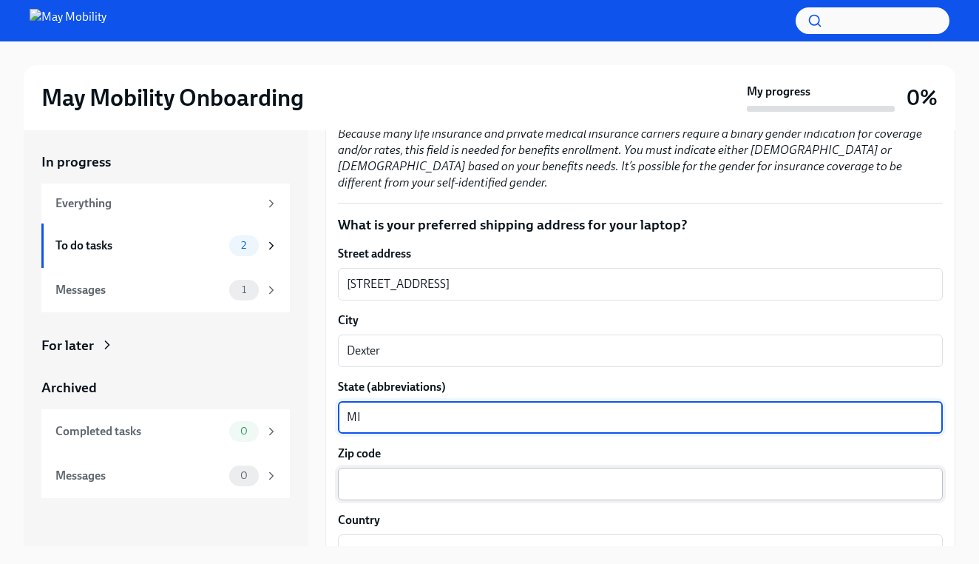
type textarea "MI"
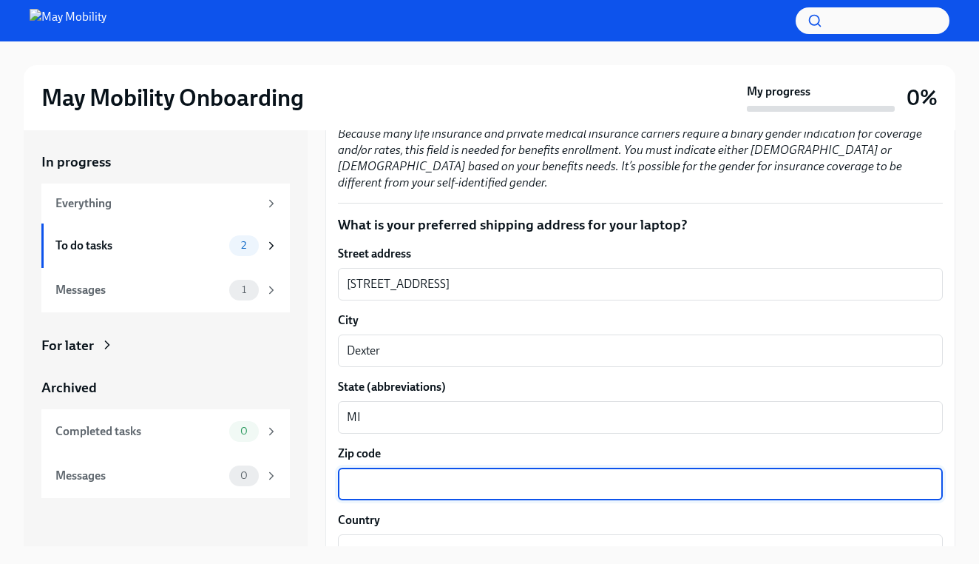
click at [405, 475] on textarea "Zip code" at bounding box center [640, 484] width 587 height 18
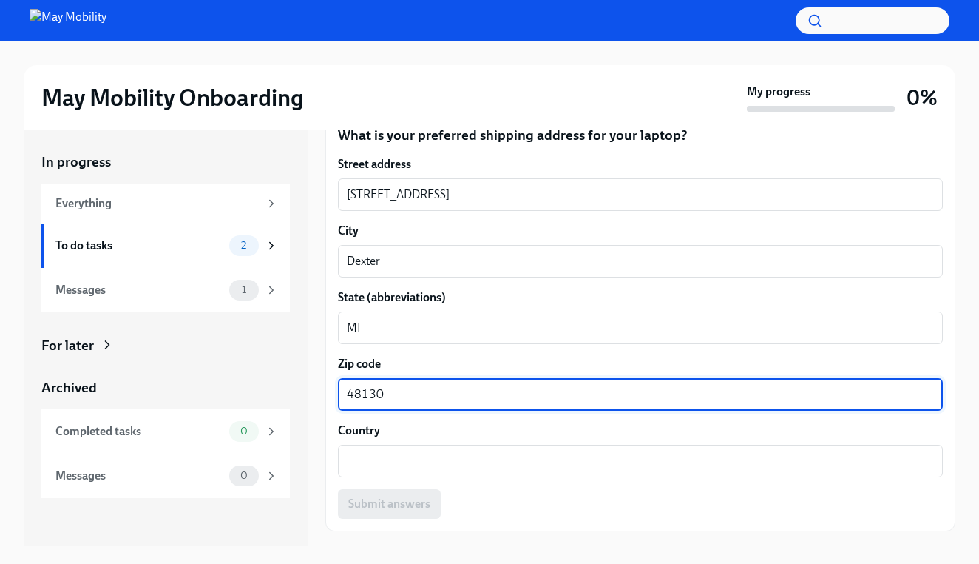
scroll to position [1397, 0]
type textarea "48130"
click at [374, 453] on textarea "Country" at bounding box center [640, 462] width 587 height 18
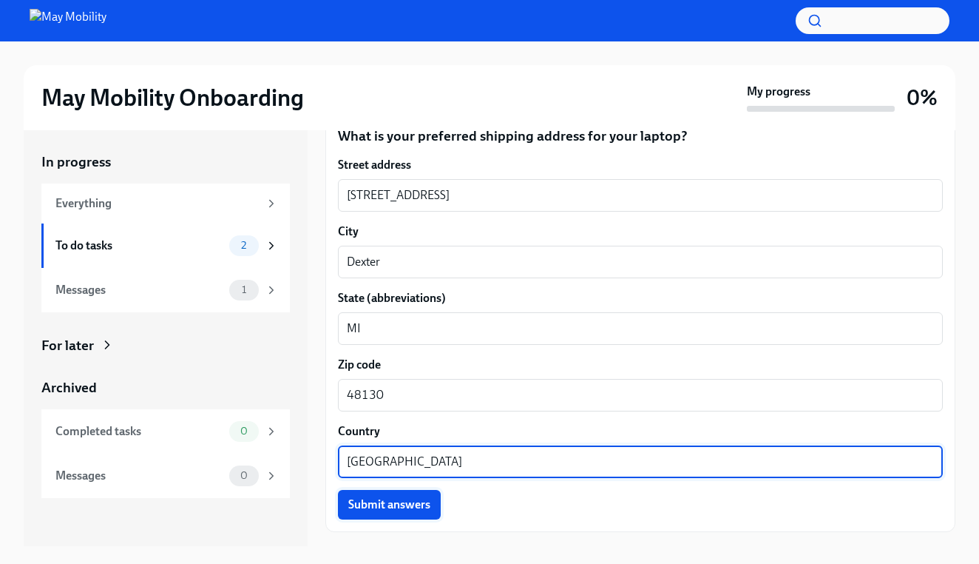
type textarea "[GEOGRAPHIC_DATA]"
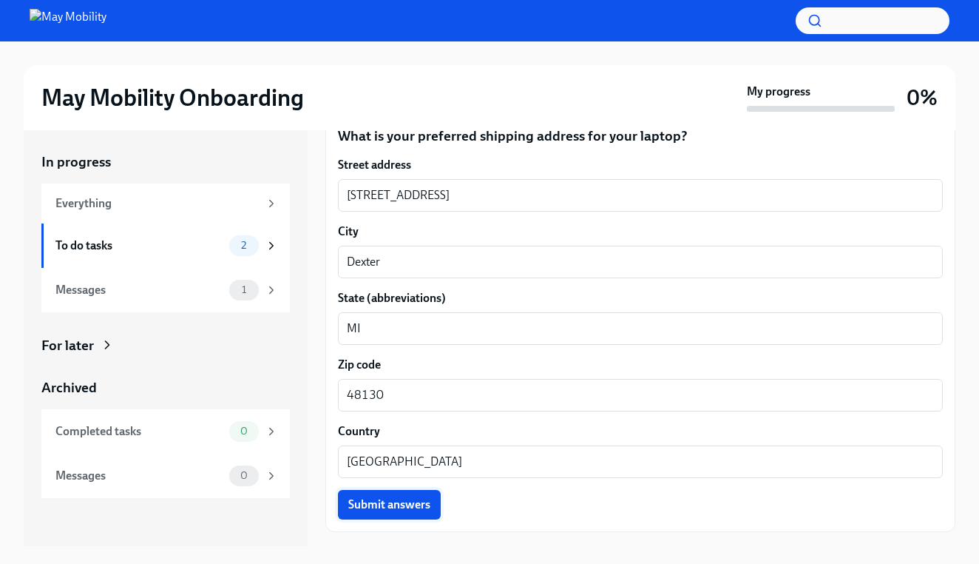
click at [361, 497] on span "Submit answers" at bounding box center [389, 504] width 82 height 15
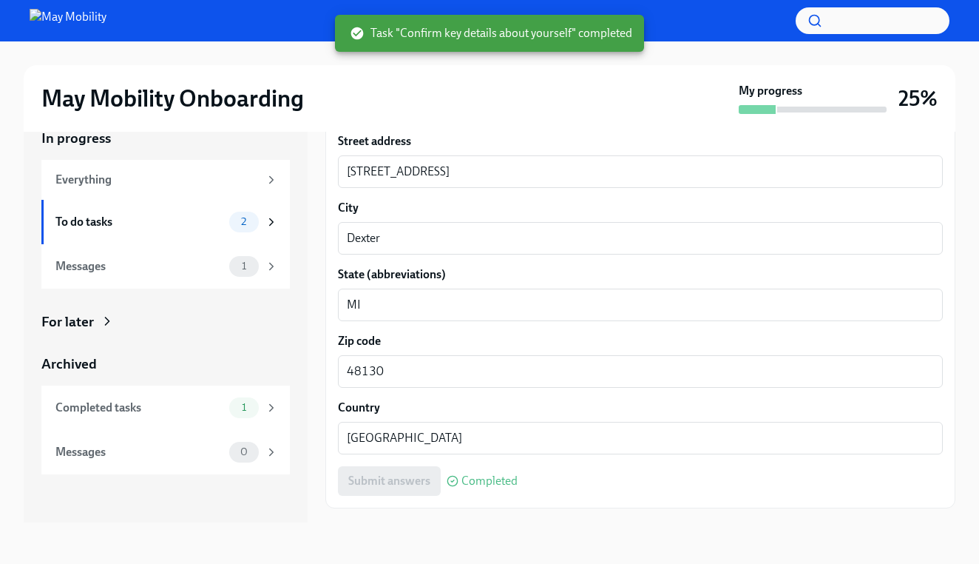
scroll to position [27, 0]
click at [437, 533] on span "Next task : Help us introduce you to the team" at bounding box center [449, 540] width 226 height 15
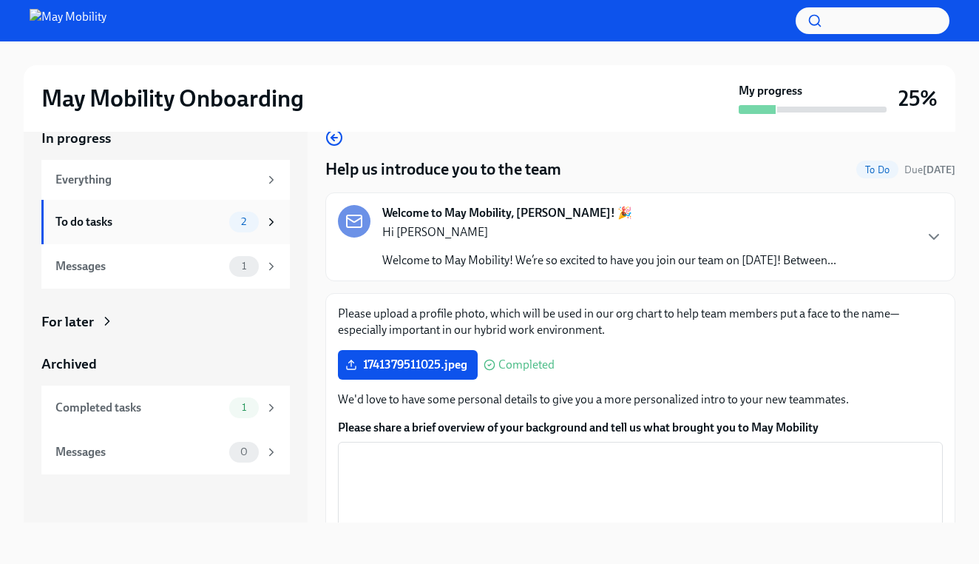
click at [169, 228] on div "To do tasks" at bounding box center [139, 222] width 168 height 16
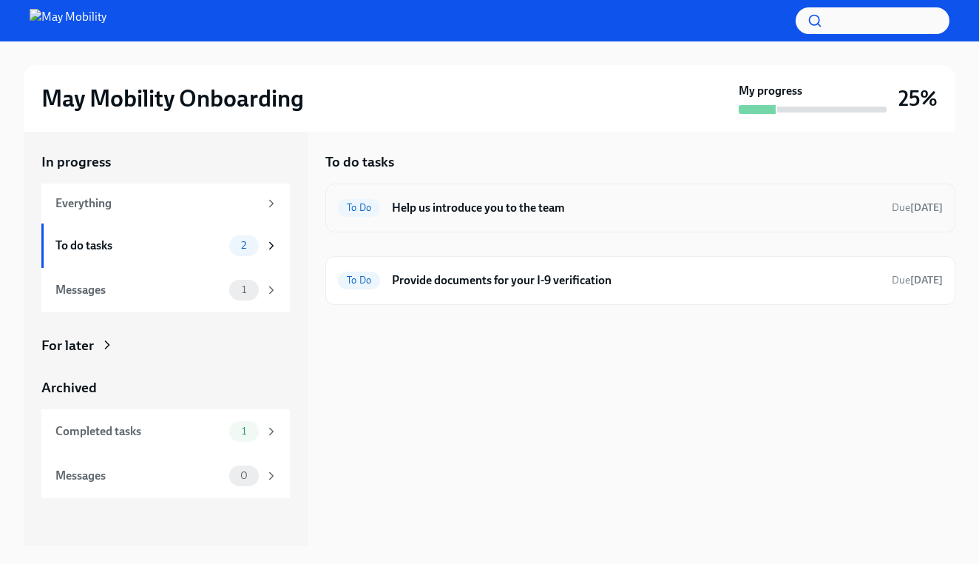
click at [493, 206] on h6 "Help us introduce you to the team" at bounding box center [636, 208] width 488 height 16
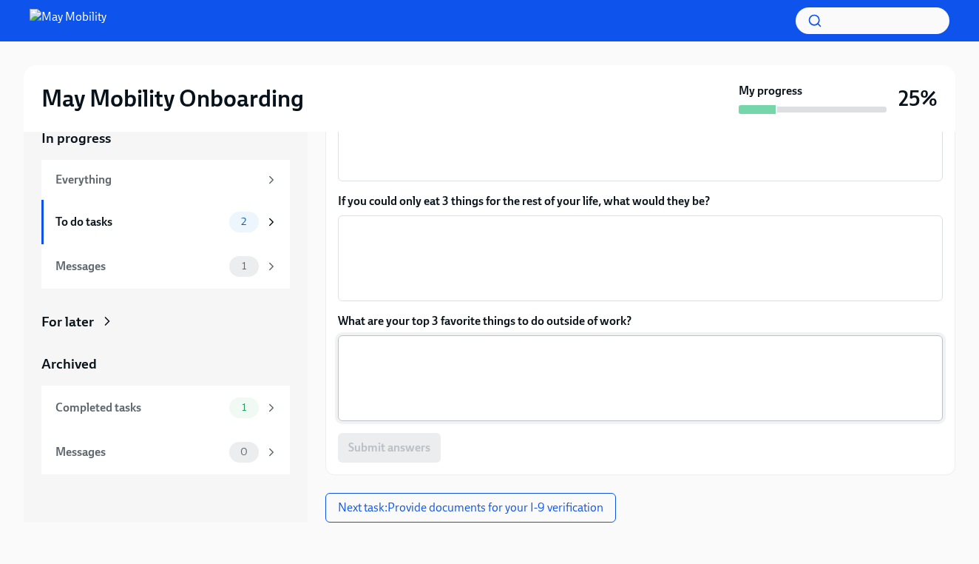
scroll to position [312, 0]
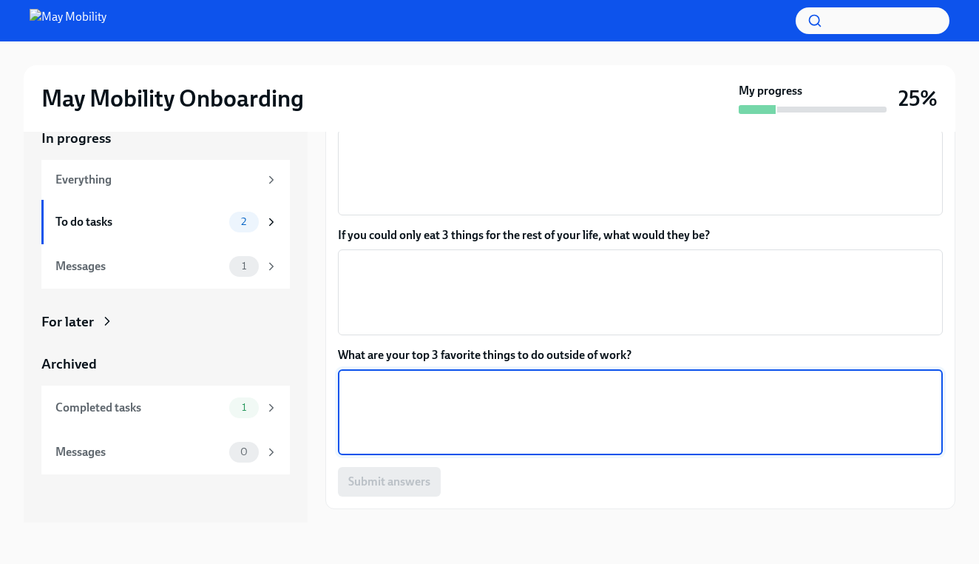
click at [488, 390] on textarea "What are your top 3 favorite things to do outside of work?" at bounding box center [640, 411] width 587 height 71
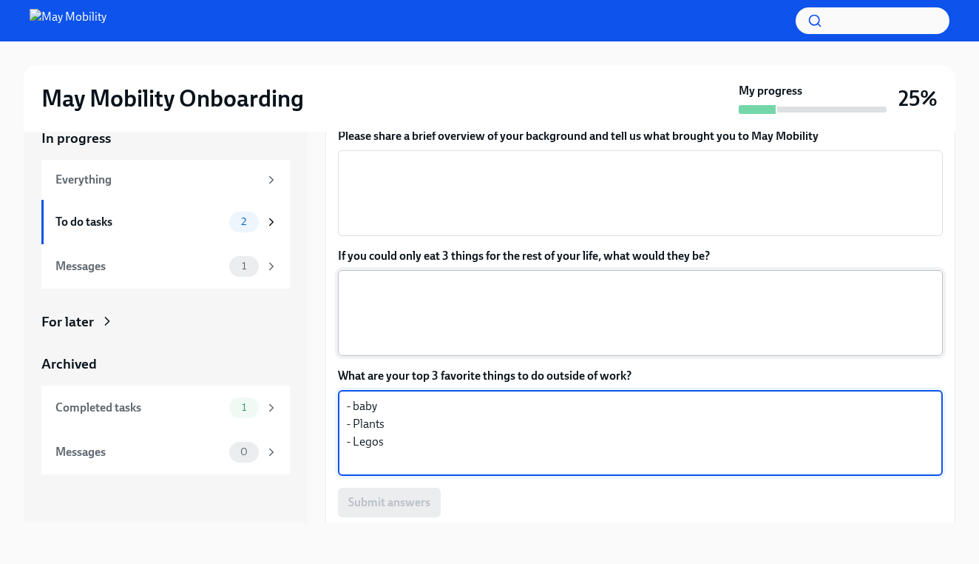
scroll to position [291, 0]
type textarea "- baby - Plants - Legos"
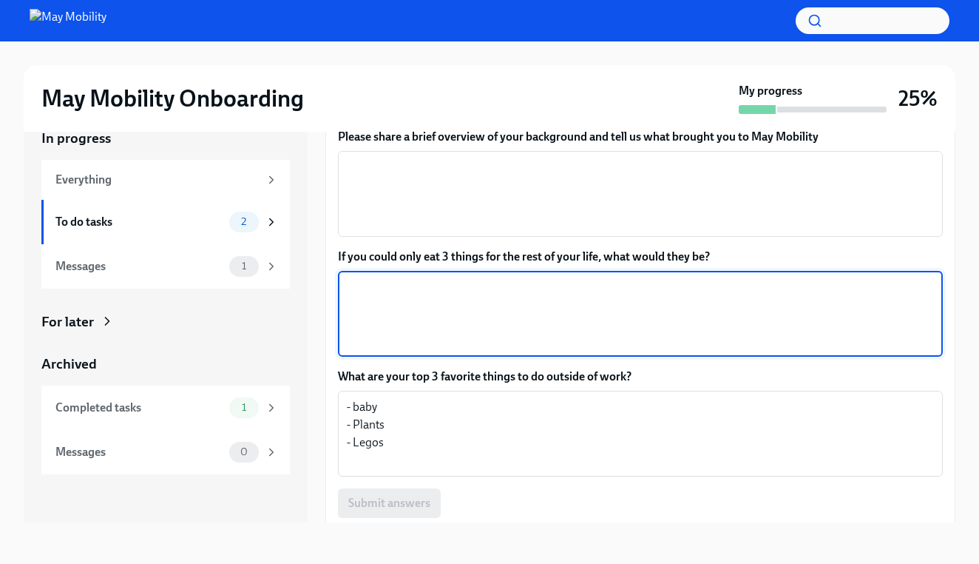
click at [483, 297] on textarea "If you could only eat 3 things for the rest of your life, what would they be?" at bounding box center [640, 313] width 587 height 71
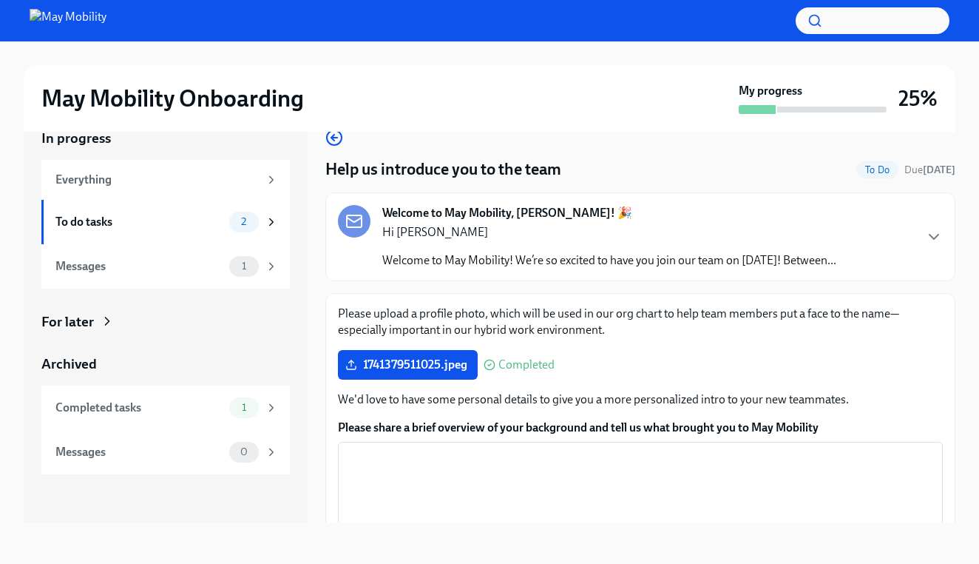
scroll to position [0, 0]
type textarea "Sushi hot Cheetos Lemon Pasta"
click at [660, 263] on p "Welcome to May Mobility! We’re so excited to have you join our team on [DATE]! …" at bounding box center [609, 260] width 454 height 16
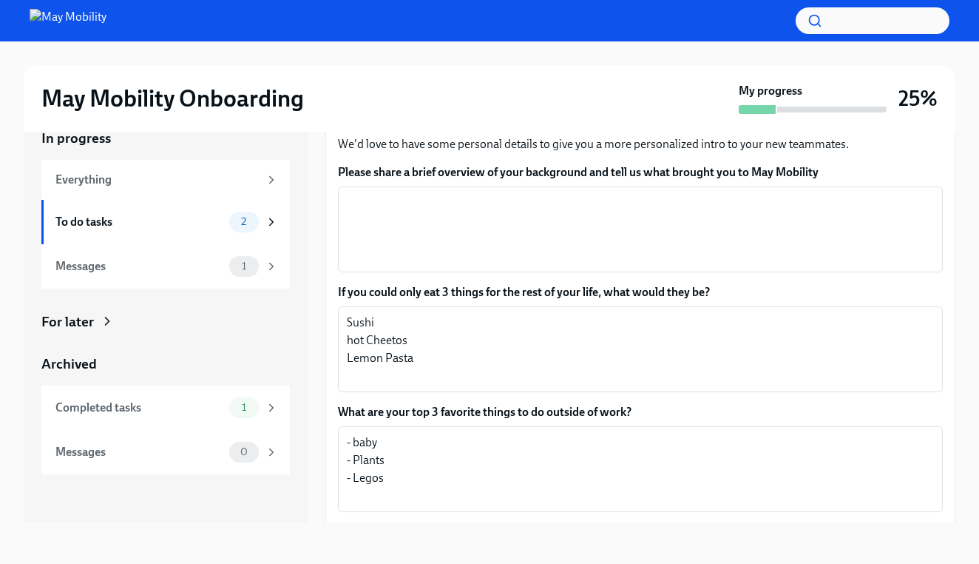
scroll to position [1324, 0]
click at [424, 202] on textarea "Please share a brief overview of your background and tell us what brought you t…" at bounding box center [640, 228] width 587 height 71
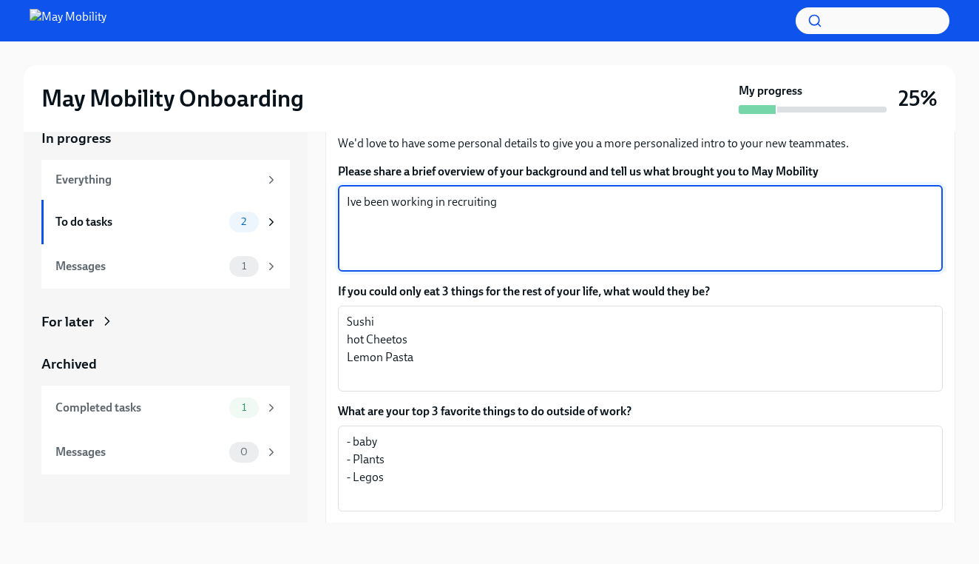
click at [451, 193] on textarea "Ive been working in recruiting" at bounding box center [640, 228] width 587 height 71
click at [448, 193] on textarea "Ive been working in recruiting" at bounding box center [640, 228] width 587 height 71
click at [542, 193] on textarea "Ive been working in the recruiting" at bounding box center [640, 228] width 587 height 71
click at [471, 193] on textarea "Ive been working in the recruiting/TA" at bounding box center [640, 228] width 587 height 71
click at [546, 193] on textarea "Ive been working in the Recruiting/TA" at bounding box center [640, 228] width 587 height 71
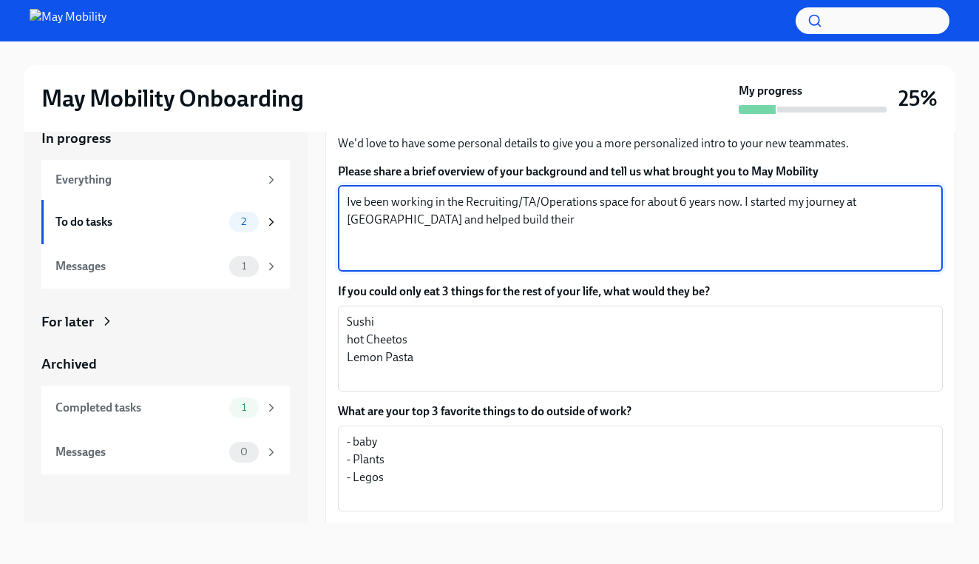
click at [894, 193] on textarea "Ive been working in the Recruiting/TA/Operations space for about 6 years now. I…" at bounding box center [640, 228] width 587 height 71
click at [748, 198] on textarea "Ive been working in the Recruiting/TA/Operations space for about 6 years now. I…" at bounding box center [640, 228] width 587 height 71
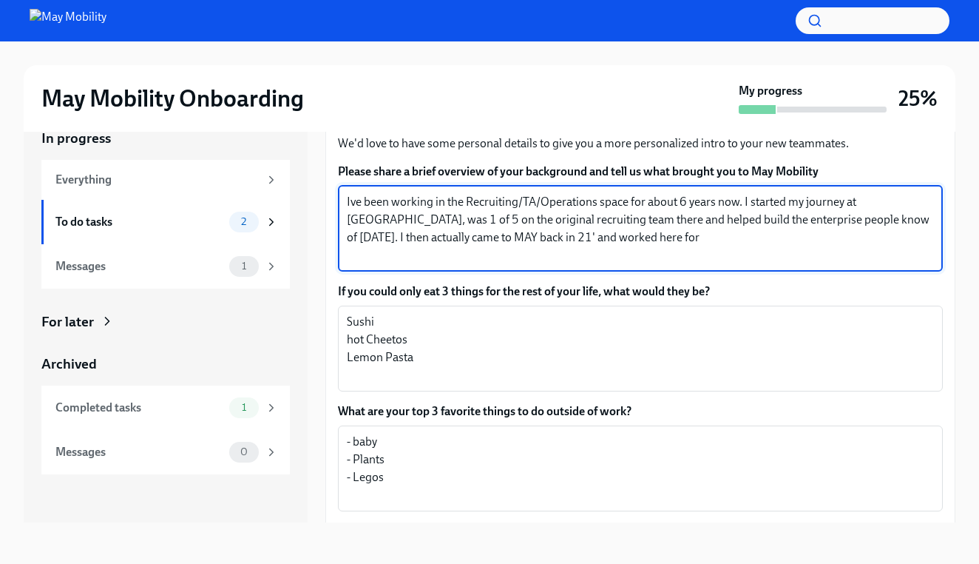
click at [466, 222] on textarea "Ive been working in the Recruiting/TA/Operations space for about 6 years now. I…" at bounding box center [640, 228] width 587 height 71
click at [572, 224] on textarea "Ive been working in the Recruiting/TA/Operations space for about 6 years now. I…" at bounding box center [640, 228] width 587 height 71
click at [399, 195] on textarea "Ive been working in the Recruiting/TA/Operations space for about 6 years now. I…" at bounding box center [640, 228] width 587 height 71
click at [639, 222] on textarea "Ive been working in the Recruiting/TA/Operations space for about 6 years now. I…" at bounding box center [640, 228] width 587 height 71
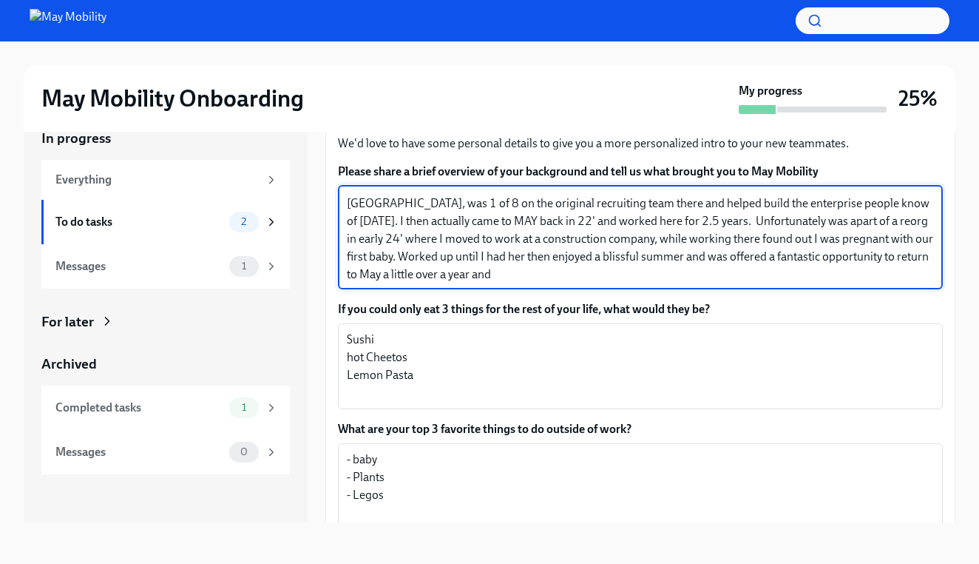
scroll to position [0, 0]
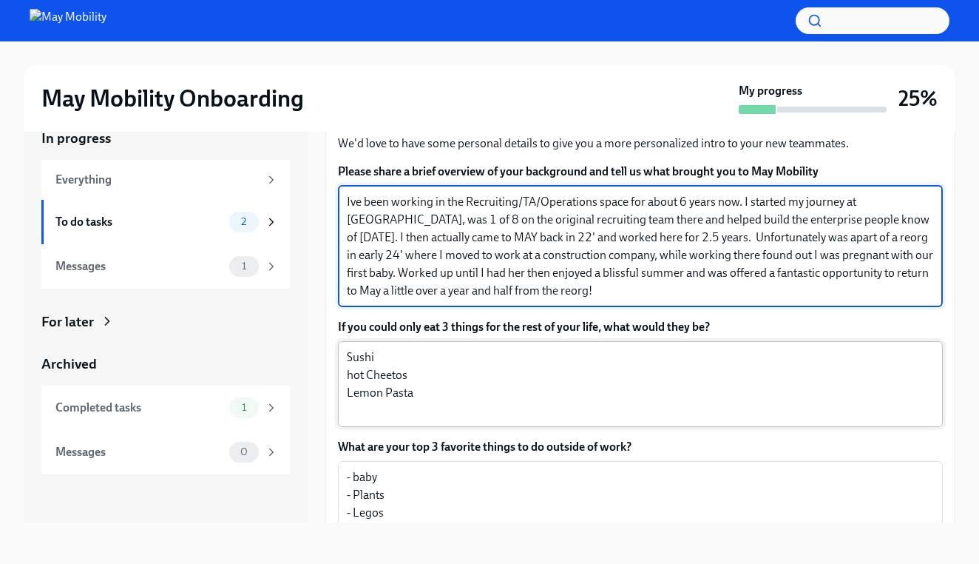
type textarea "Ive been working in the Recruiting/TA/Operations space for about 6 years now. I…"
click at [375, 348] on textarea "Sushi hot Cheetos Lemon Pasta" at bounding box center [640, 383] width 587 height 71
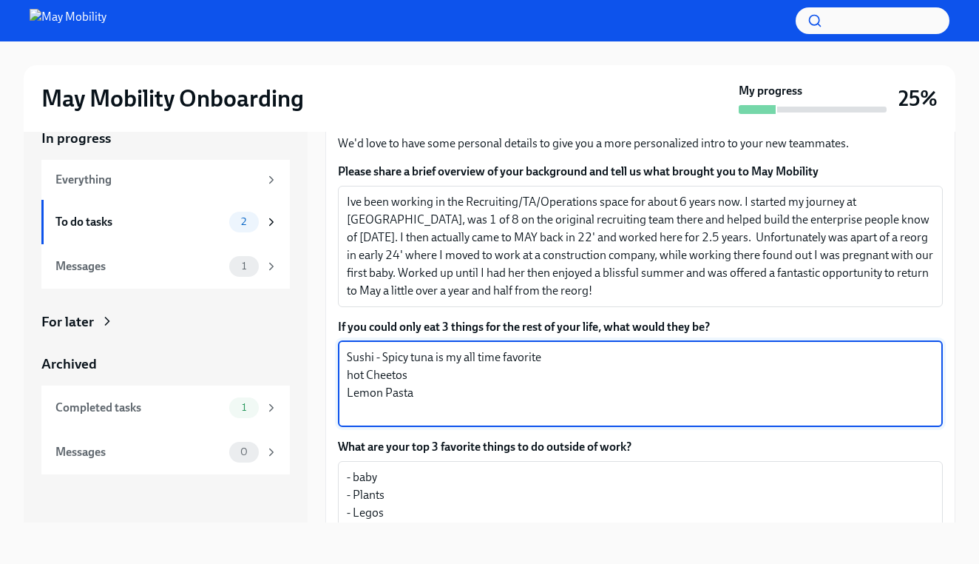
click at [353, 354] on textarea "Sushi - Spicy tuna is my all time favorite hot Cheetos Lemon Pasta" at bounding box center [640, 383] width 587 height 71
click at [411, 355] on textarea "Sushi - Spicy tuna is my all time favorite Hot Cheetos Lemon Pasta" at bounding box center [640, 383] width 587 height 71
click at [425, 376] on textarea "Sushi - Spicy tuna is my all time favorite Hot Cheetos! really any spicy chips …" at bounding box center [640, 383] width 587 height 71
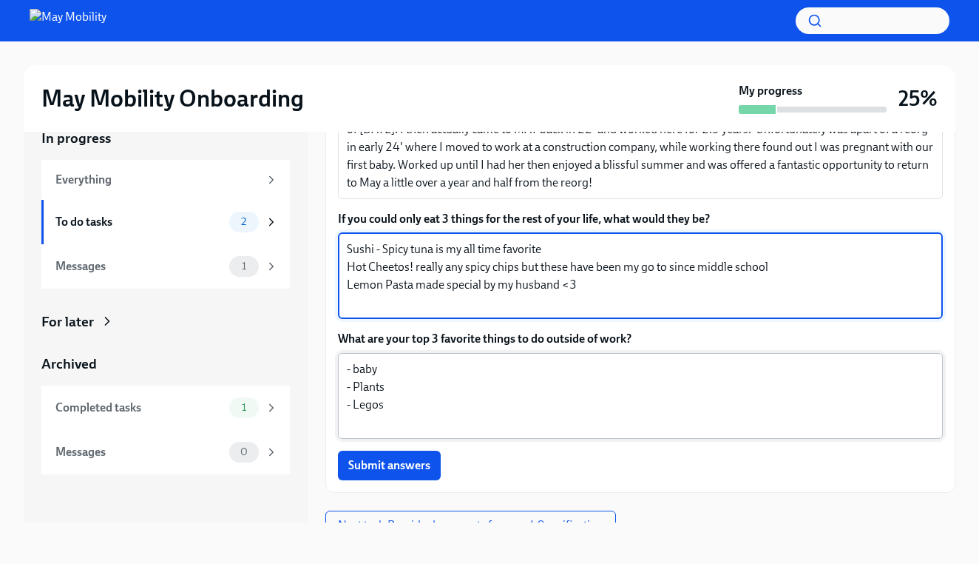
scroll to position [1431, 0]
type textarea "Sushi - Spicy tuna is my all time favorite Hot Cheetos! really any spicy chips …"
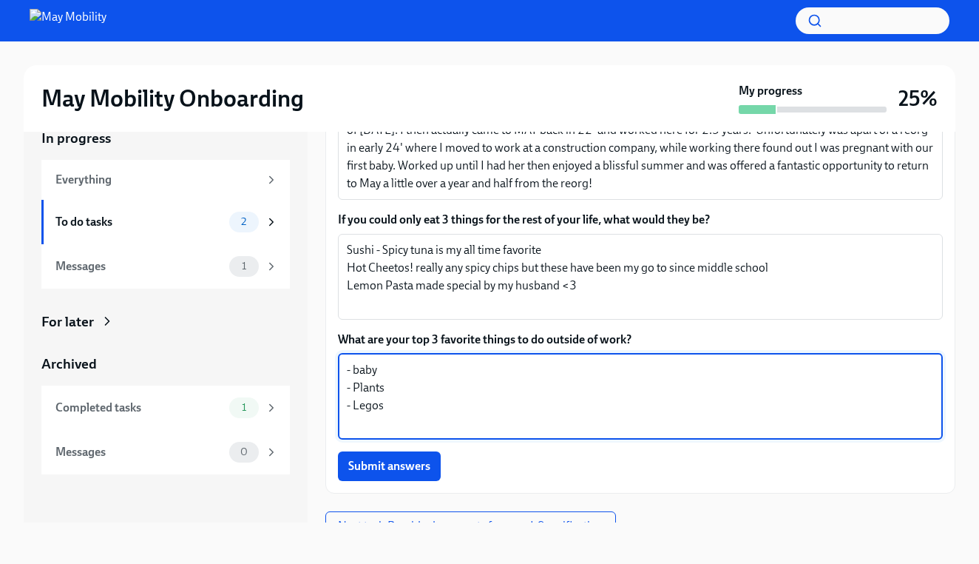
drag, startPoint x: 354, startPoint y: 351, endPoint x: 344, endPoint y: 349, distance: 9.7
click at [344, 354] on div "- baby - Plants - Legos x ​" at bounding box center [640, 397] width 605 height 86
click at [571, 361] on textarea "Spending any and all time with my baby - Plants - Legos" at bounding box center [640, 396] width 587 height 71
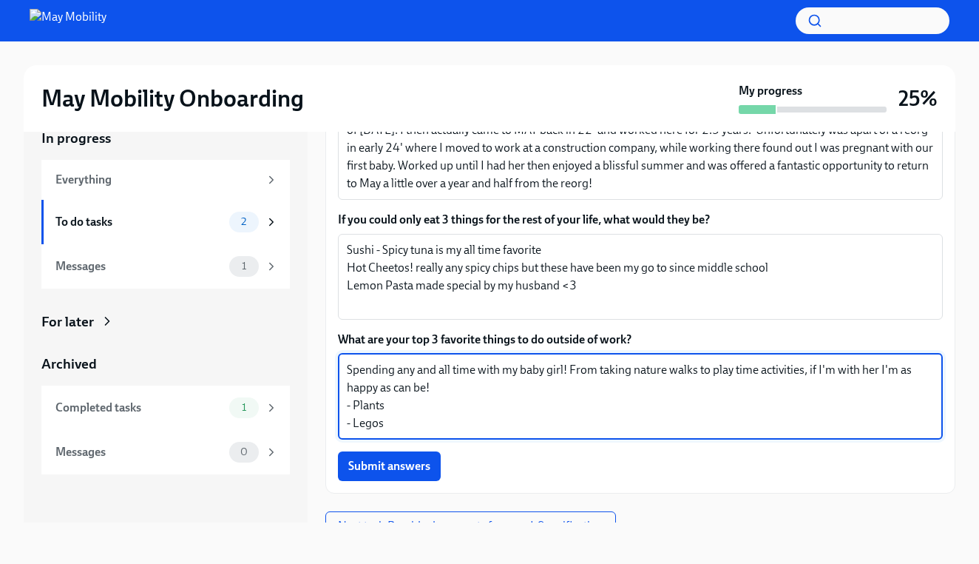
click at [358, 384] on textarea "Spending any and all time with my baby girl! From taking nature walks to play t…" at bounding box center [640, 396] width 587 height 71
click at [464, 387] on textarea "Spending any and all time with my baby girl! From taking nature walks to play t…" at bounding box center [640, 396] width 587 height 71
click at [550, 389] on textarea "Spending any and all time with my baby girl! From taking nature walks to play t…" at bounding box center [640, 396] width 587 height 71
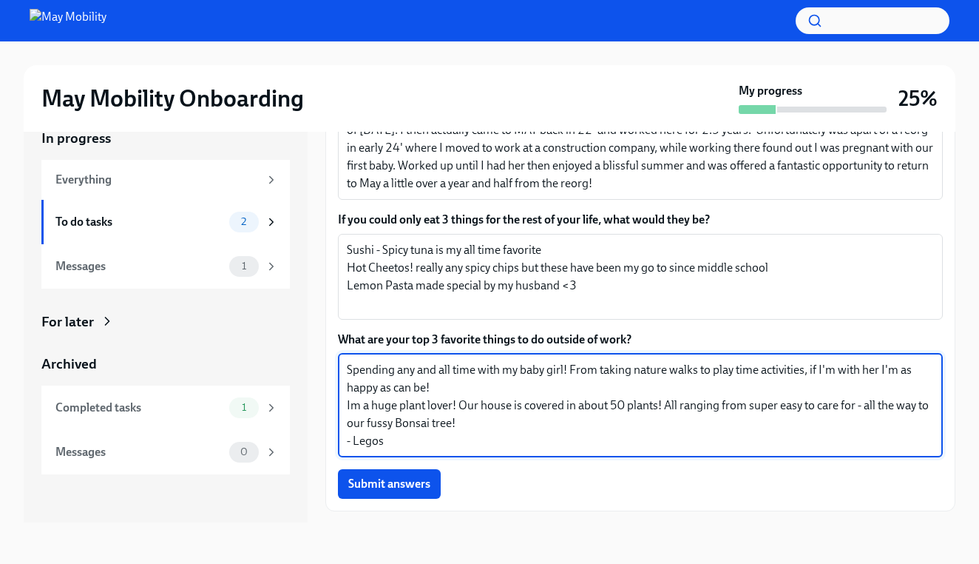
click at [354, 420] on textarea "Spending any and all time with my baby girl! From taking nature walks to play t…" at bounding box center [640, 405] width 587 height 89
click at [632, 429] on textarea "Spending any and all time with my baby girl! From taking nature walks to play t…" at bounding box center [640, 405] width 587 height 89
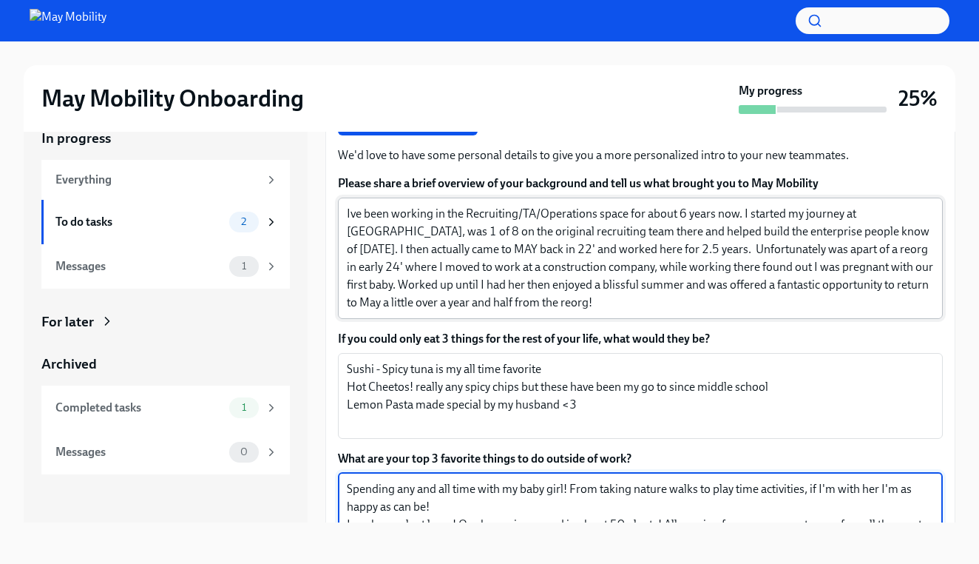
scroll to position [1314, 0]
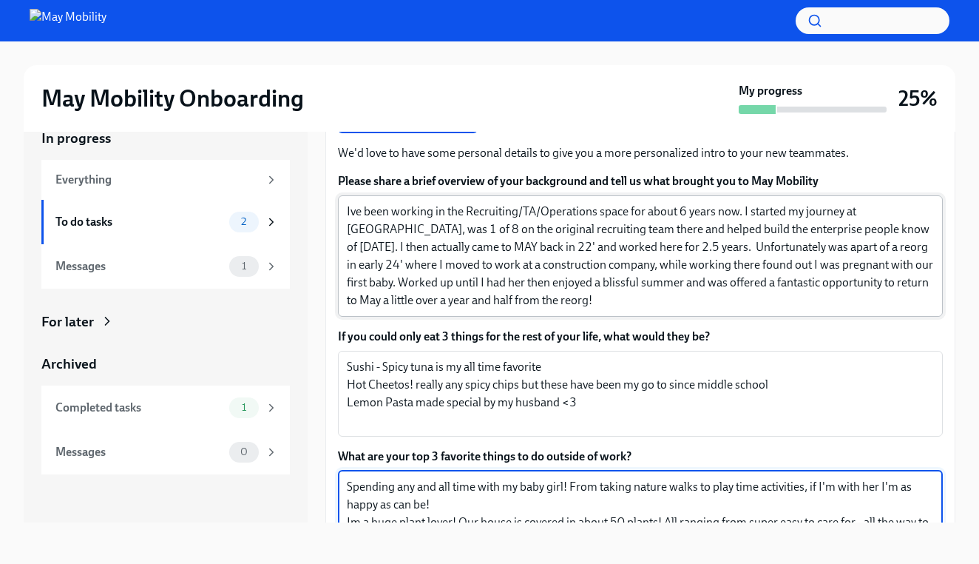
type textarea "Spending any and all time with my baby girl! From taking nature walks to play t…"
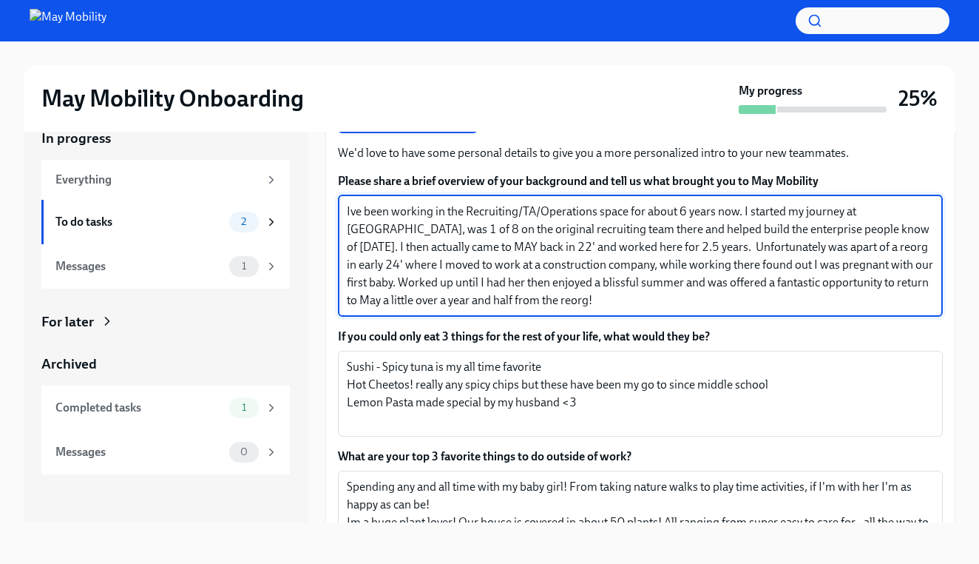
click at [550, 284] on textarea "Ive been working in the Recruiting/TA/Operations space for about 6 years now. I…" at bounding box center [640, 256] width 587 height 107
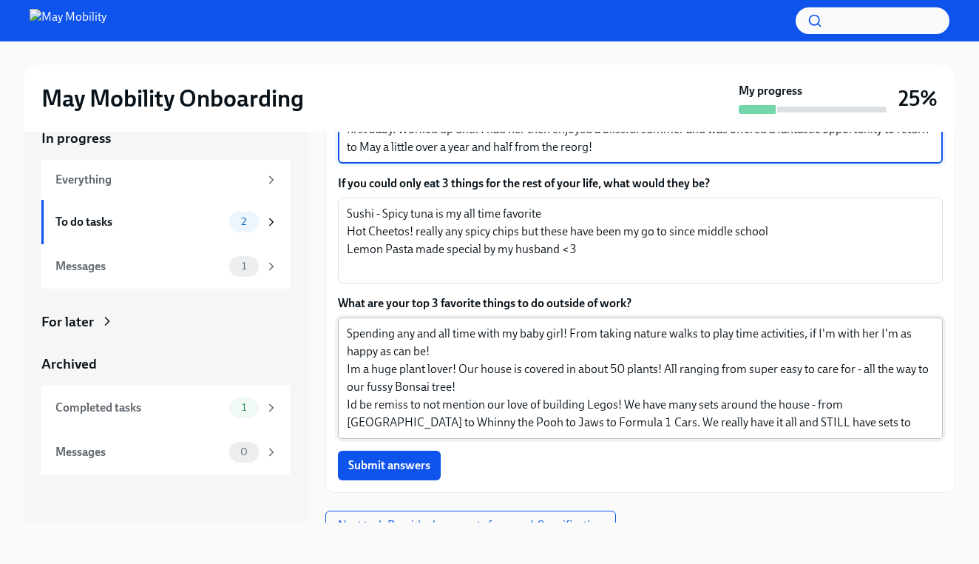
scroll to position [1467, 0]
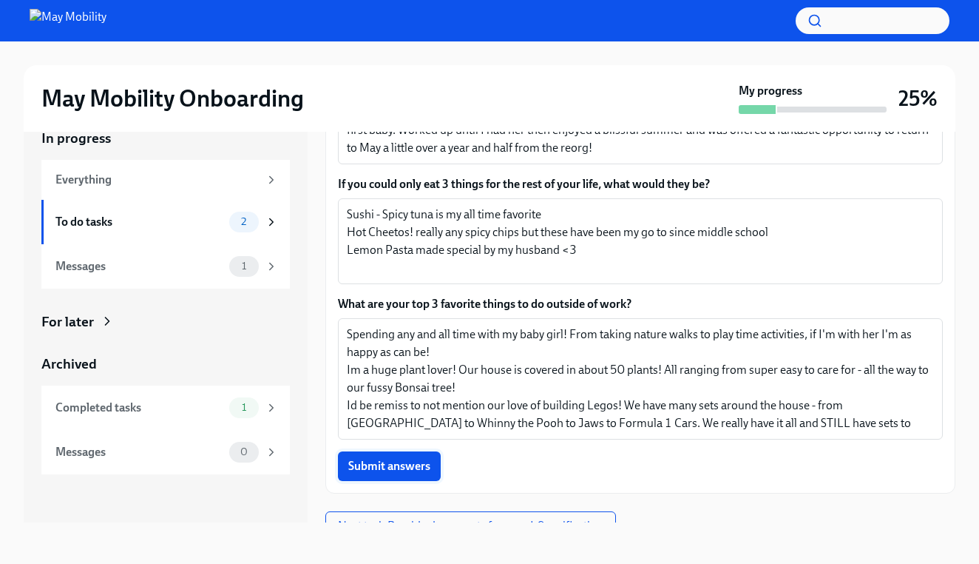
click at [356, 459] on span "Submit answers" at bounding box center [389, 466] width 82 height 15
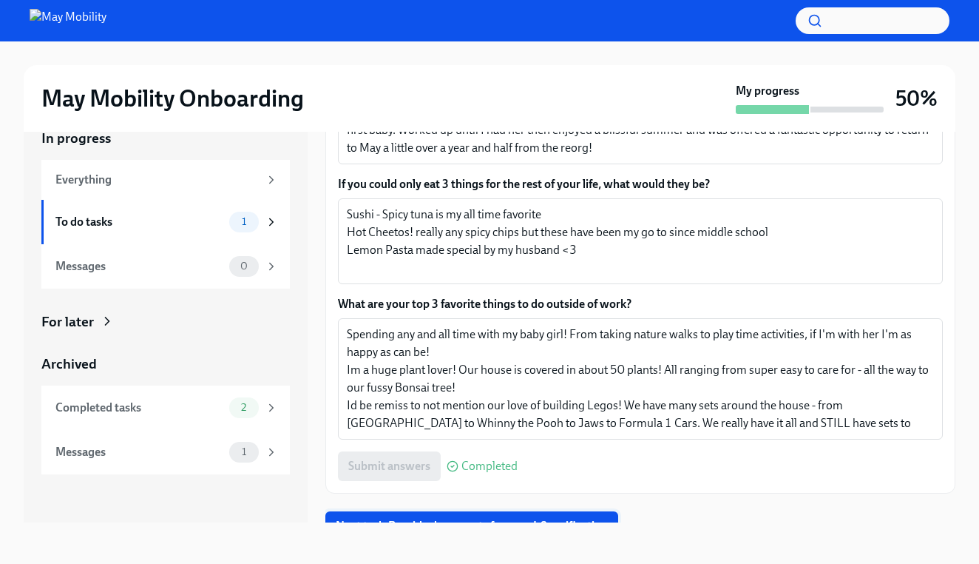
click at [520, 518] on span "Next task : Provide documents for your I-9 verification" at bounding box center [472, 525] width 272 height 15
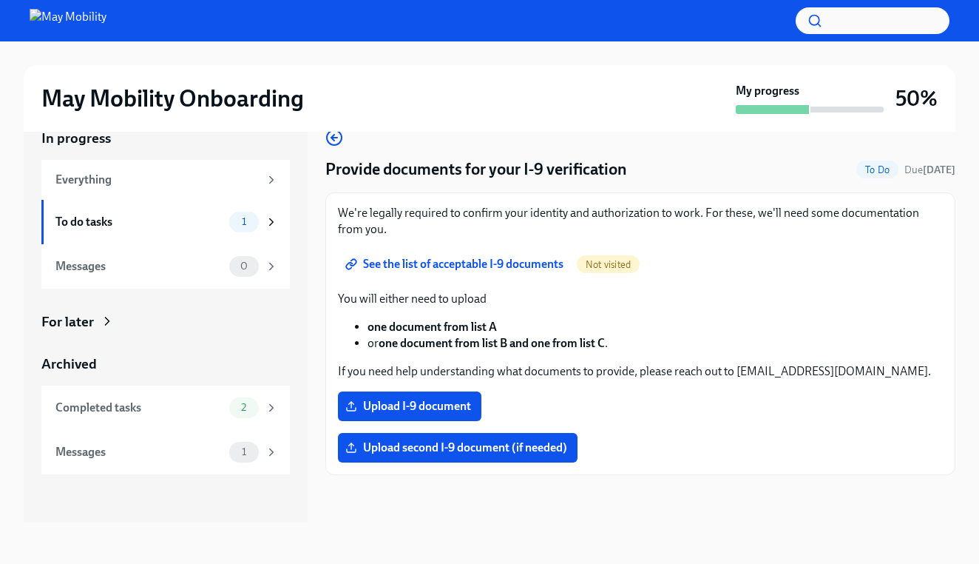
click at [513, 267] on span "See the list of acceptable I-9 documents" at bounding box center [455, 264] width 215 height 15
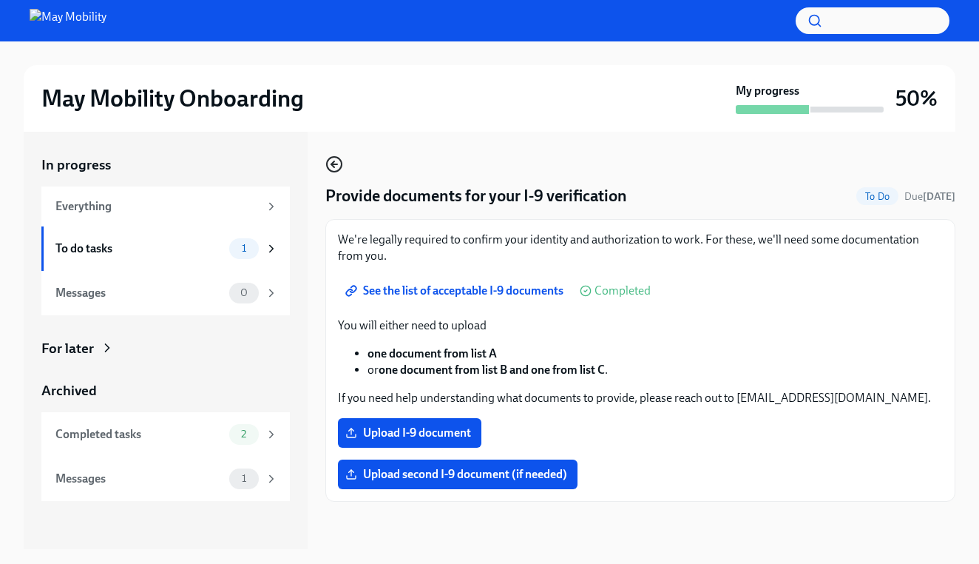
click at [333, 164] on icon "button" at bounding box center [334, 164] width 6 height 0
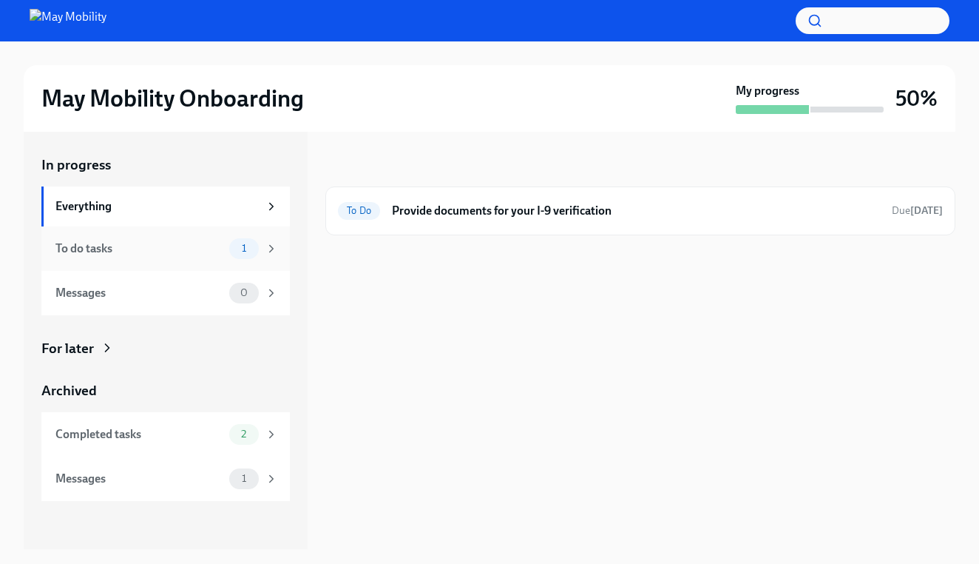
click at [220, 254] on div "To do tasks" at bounding box center [139, 248] width 168 height 16
click at [197, 447] on div "Completed tasks 2" at bounding box center [165, 434] width 249 height 44
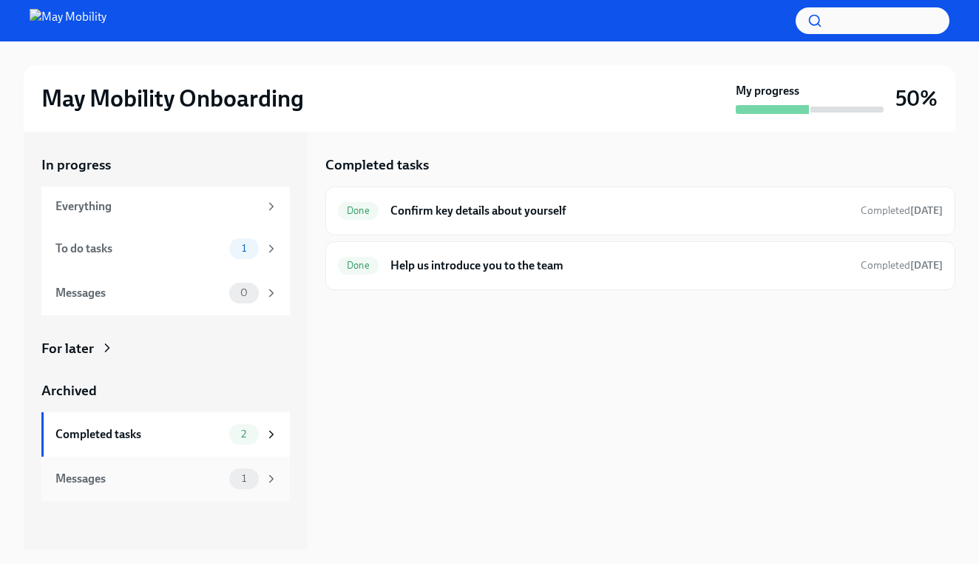
click at [188, 482] on div "Messages" at bounding box center [139, 478] width 168 height 16
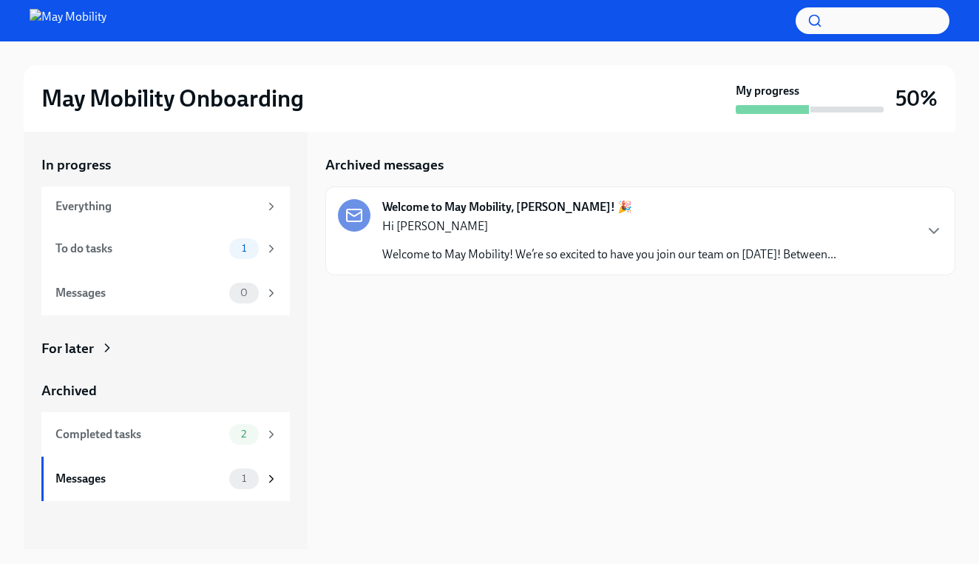
click at [566, 246] on p "Welcome to May Mobility! We’re so excited to have you join our team on [DATE]! …" at bounding box center [609, 254] width 454 height 16
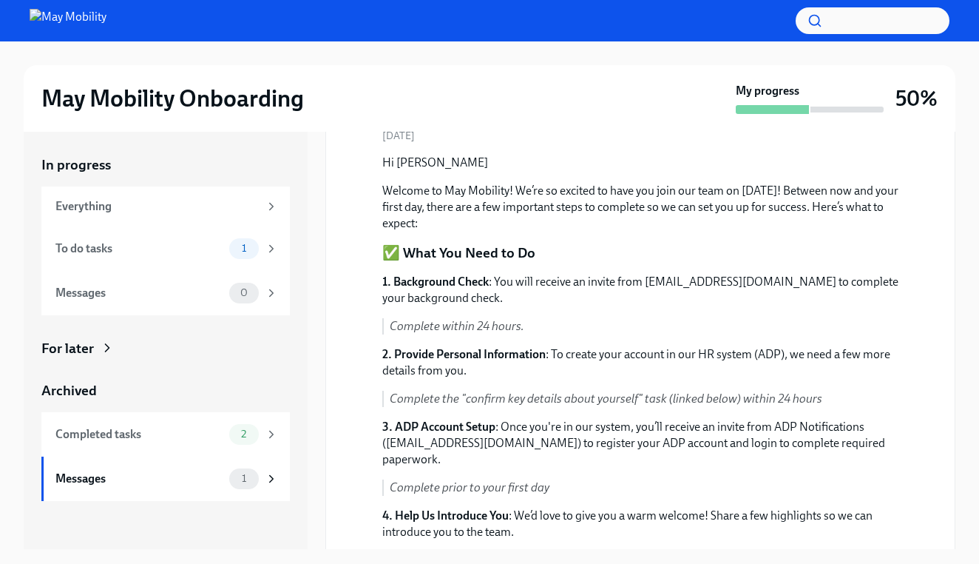
scroll to position [135, 0]
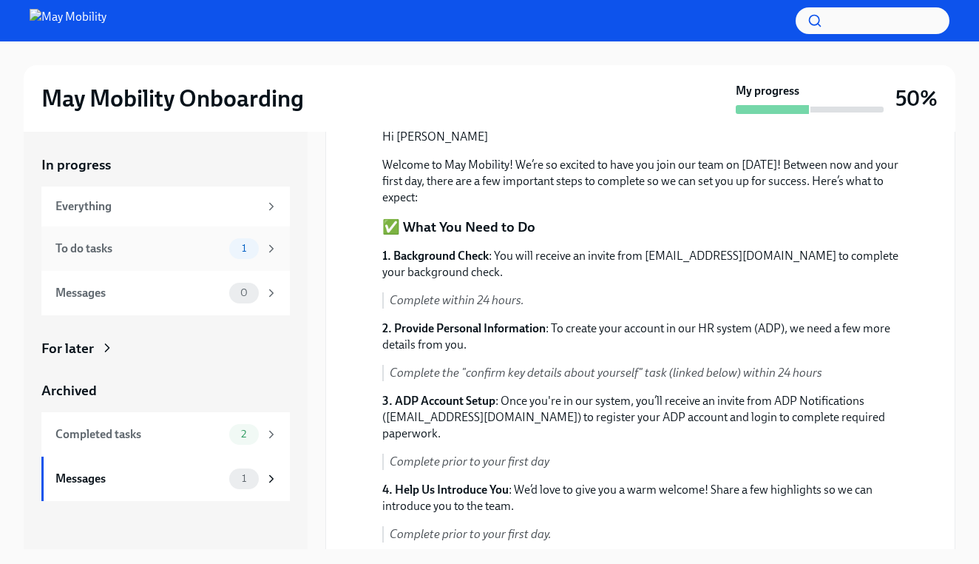
click at [201, 257] on div "To do tasks 1" at bounding box center [166, 248] width 223 height 21
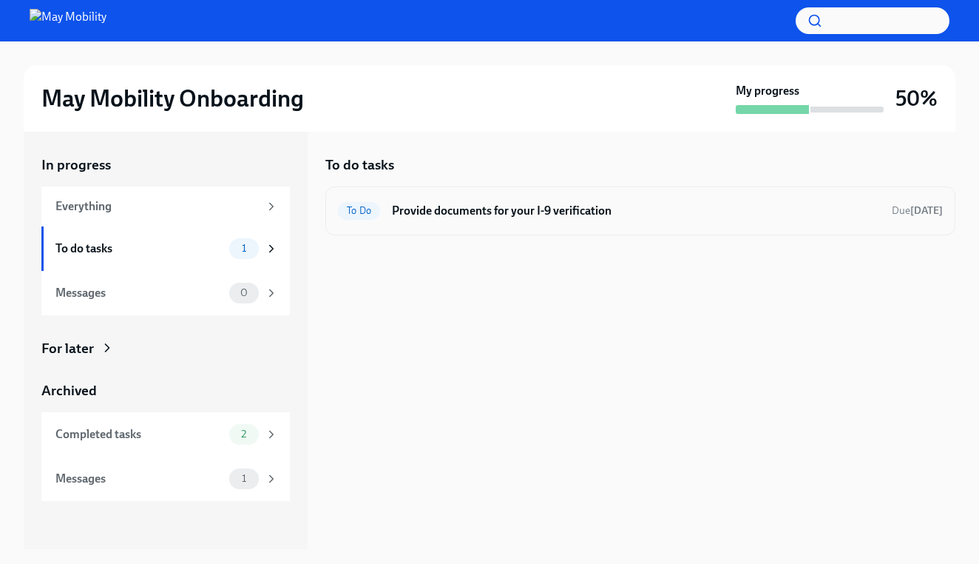
click at [500, 209] on h6 "Provide documents for your I-9 verification" at bounding box center [636, 211] width 488 height 16
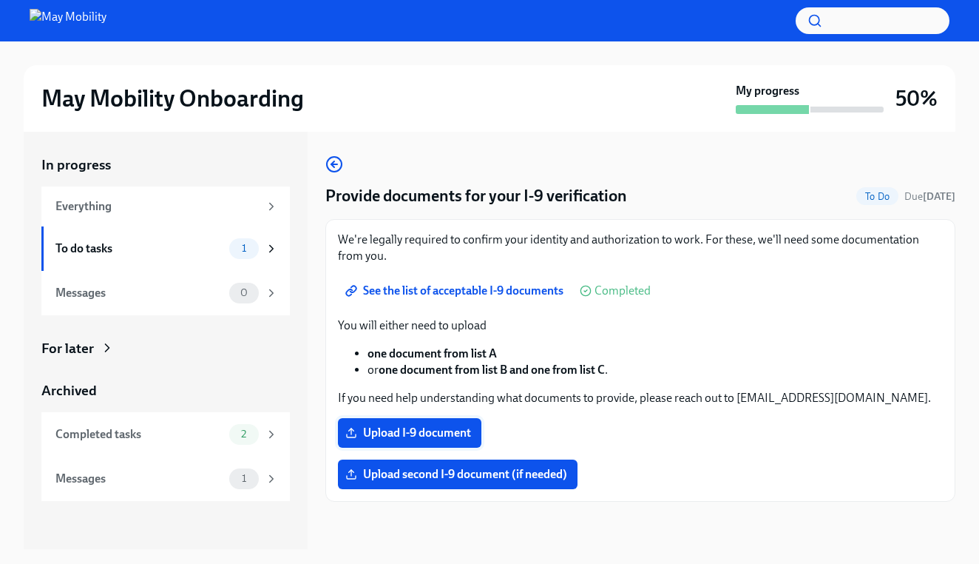
click at [449, 433] on span "Upload I-9 document" at bounding box center [409, 432] width 123 height 15
click at [0, 0] on input "Upload I-9 document" at bounding box center [0, 0] width 0 height 0
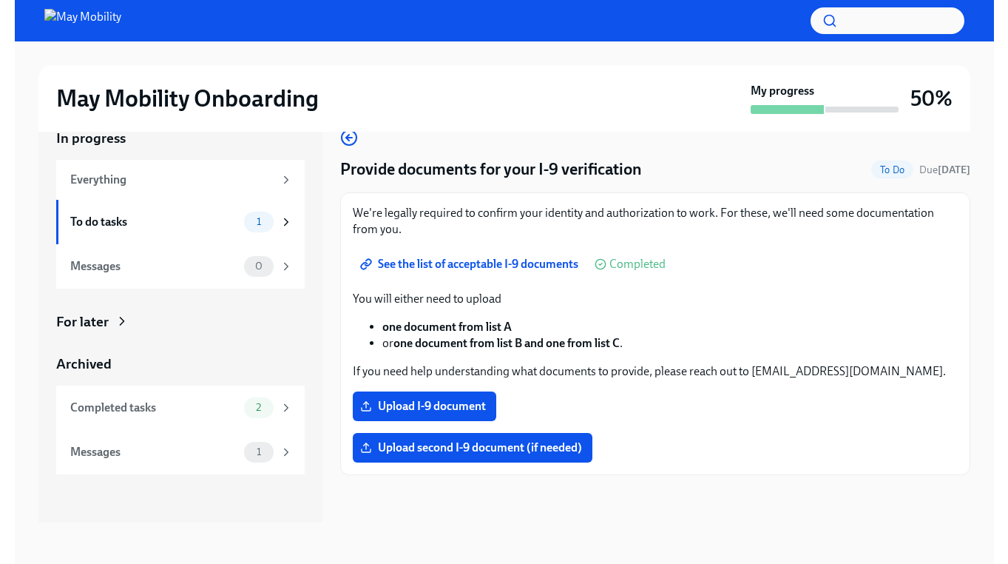
scroll to position [27, 0]
